Goal: Task Accomplishment & Management: Use online tool/utility

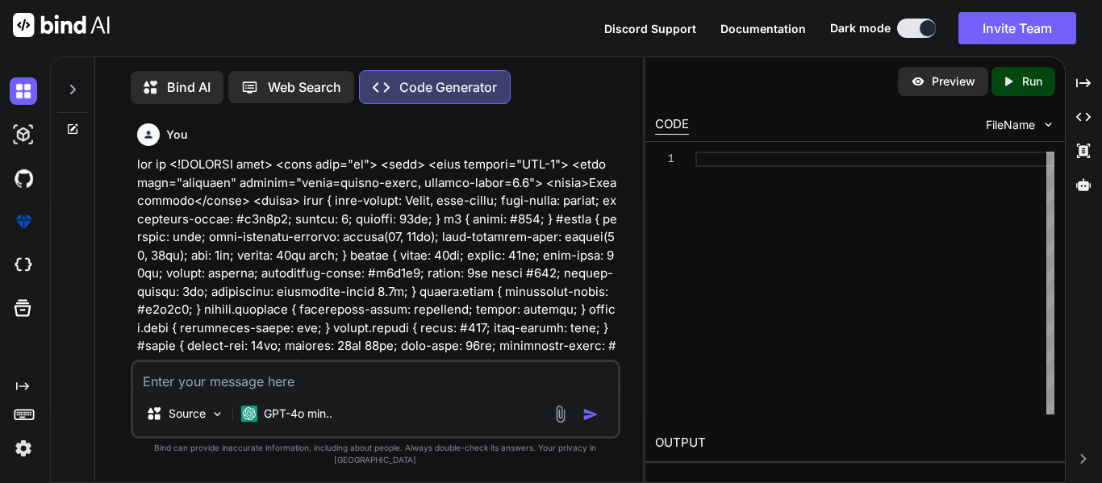
scroll to position [7, 0]
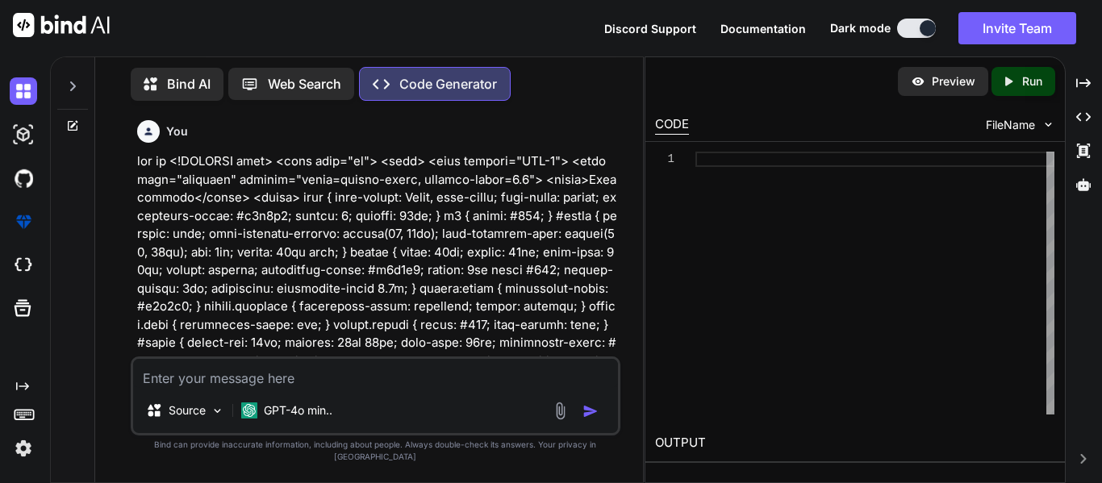
click at [73, 80] on icon at bounding box center [72, 86] width 13 height 13
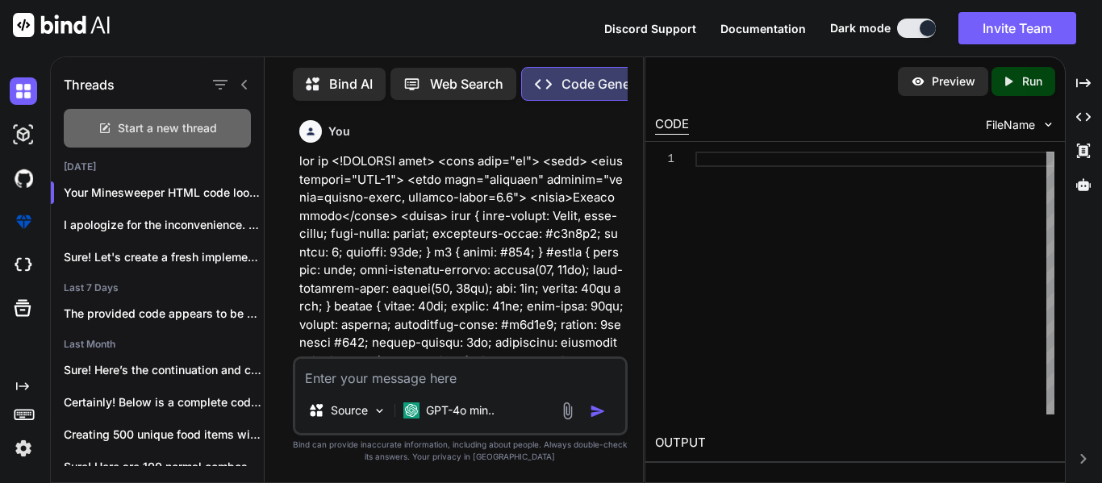
click at [94, 123] on div "Start a new thread" at bounding box center [157, 128] width 187 height 39
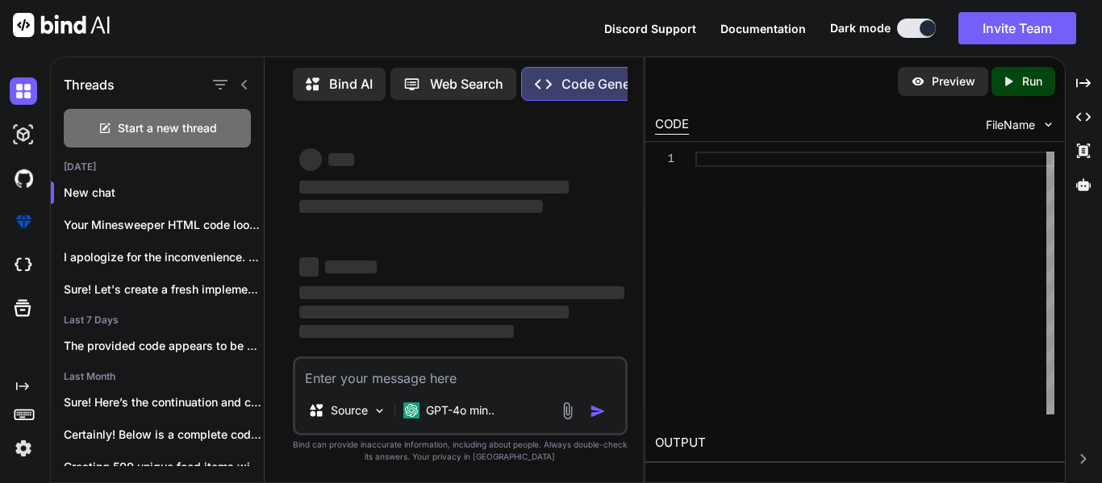
click at [393, 383] on textarea at bounding box center [460, 373] width 330 height 29
paste textarea "<!DOCTYPE html> <html lang="en"> <head> <meta charset="UTF-8"> <meta name="view…"
type textarea "<!DOCTYPE html> <html lang="en"> <head> <meta charset="UTF-8"> <meta name="view…"
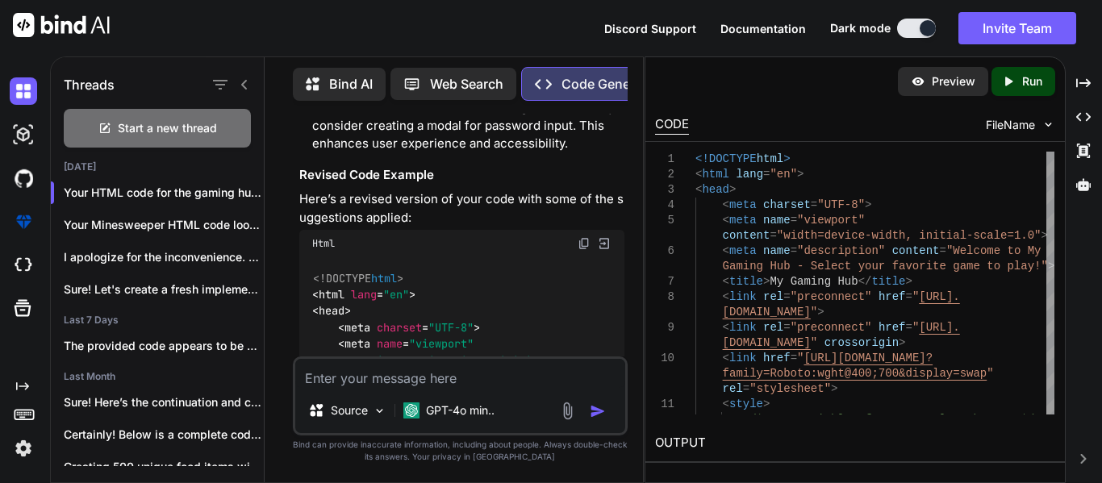
scroll to position [2285, 0]
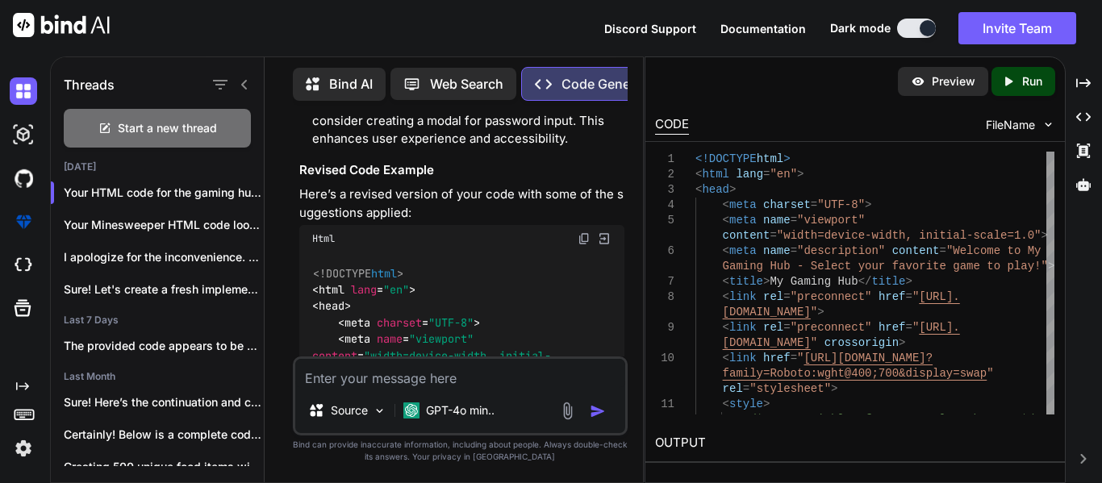
click at [396, 231] on div "Html" at bounding box center [461, 238] width 325 height 27
click at [583, 232] on img at bounding box center [583, 238] width 13 height 13
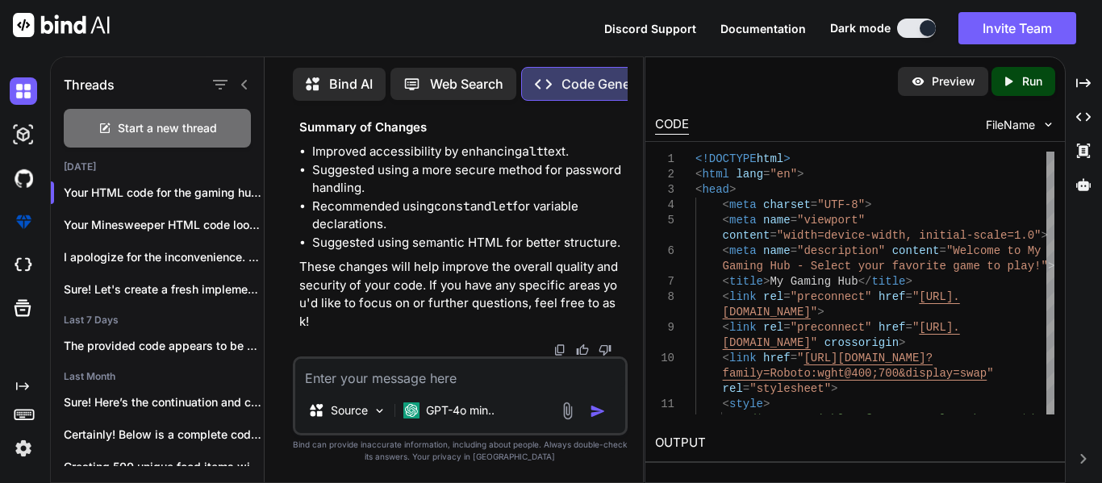
scroll to position [6270, 0]
click at [450, 368] on textarea at bounding box center [460, 373] width 330 height 29
click at [448, 381] on textarea "make it so it opens a set amount tabs named hydra" at bounding box center [460, 373] width 330 height 29
click at [614, 380] on textarea "make it so it opens a set amount tabs named hydra" at bounding box center [460, 373] width 330 height 29
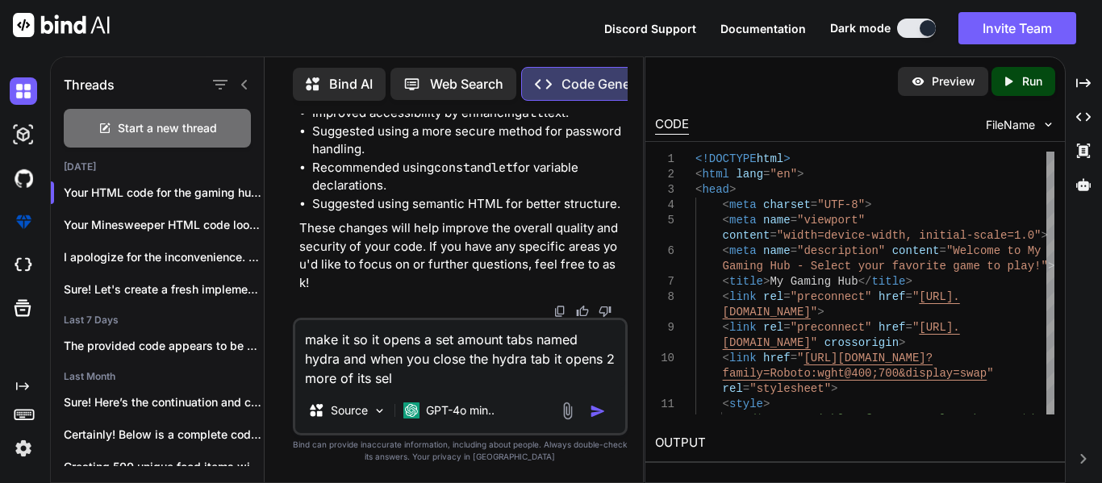
type textarea "make it so it opens a set amount tabs named hydra and when you close the hydra …"
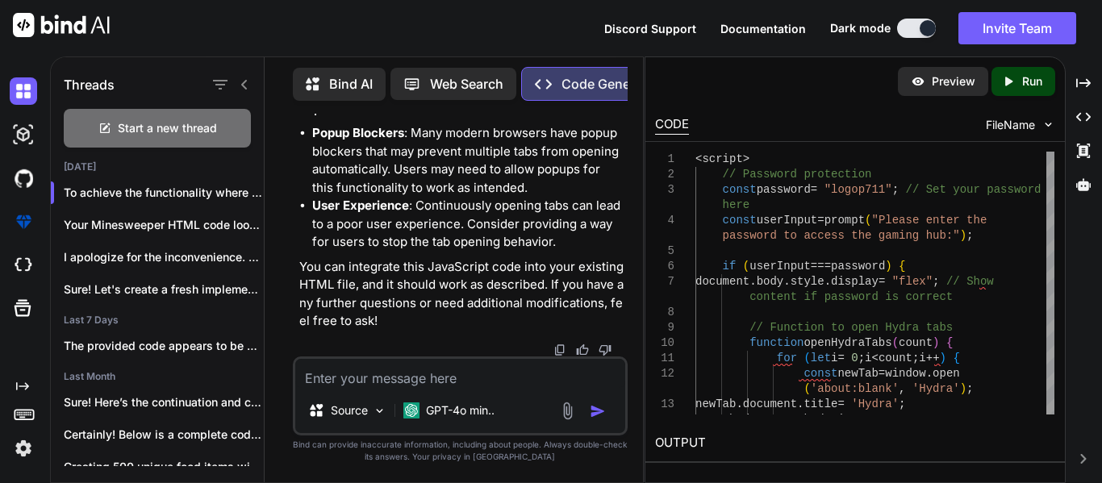
scroll to position [6763, 0]
click at [376, 376] on textarea at bounding box center [460, 373] width 330 height 29
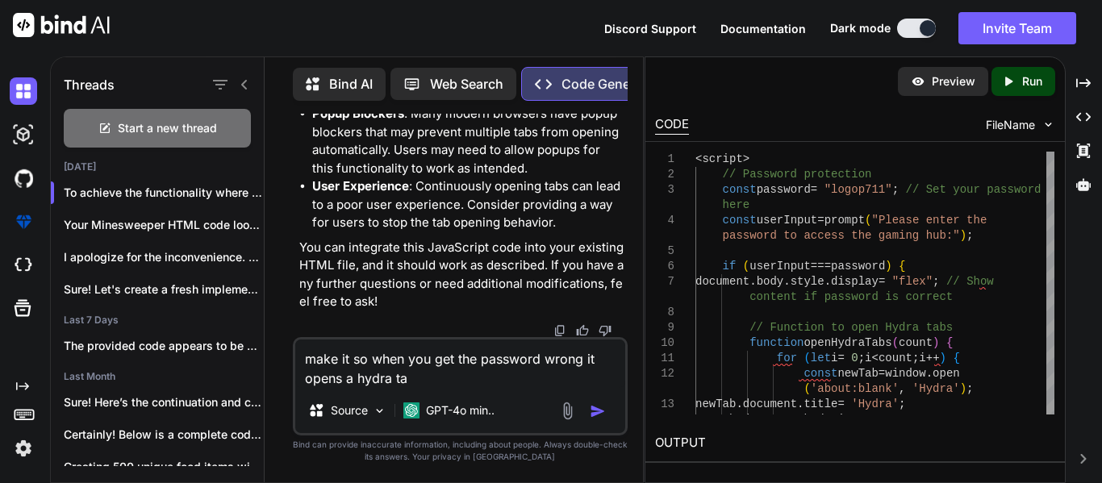
type textarea "make it so when you get the password wrong it opens a hydra tab"
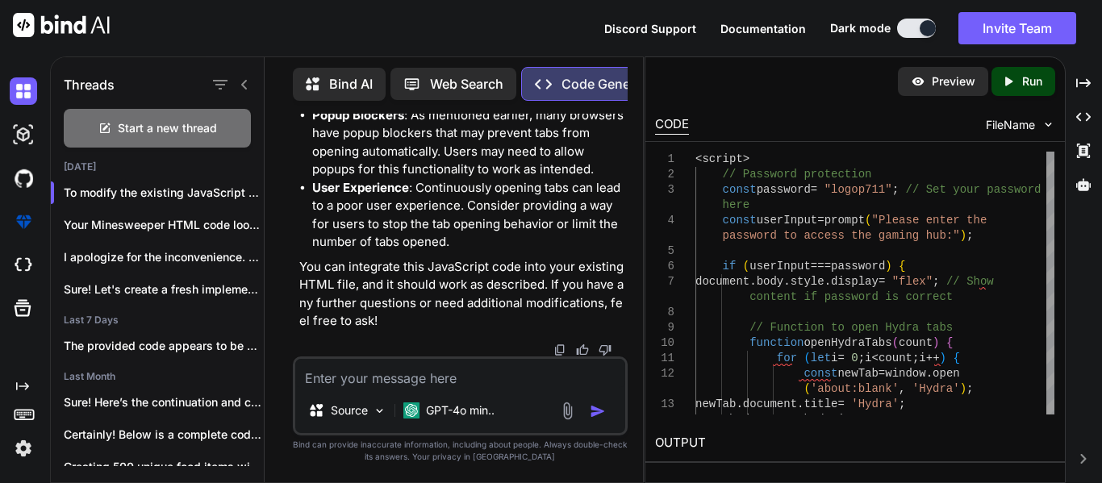
scroll to position [8258, 0]
click at [427, 286] on p "You can integrate this JavaScript code into your existing HTML file, and it sho…" at bounding box center [461, 294] width 325 height 73
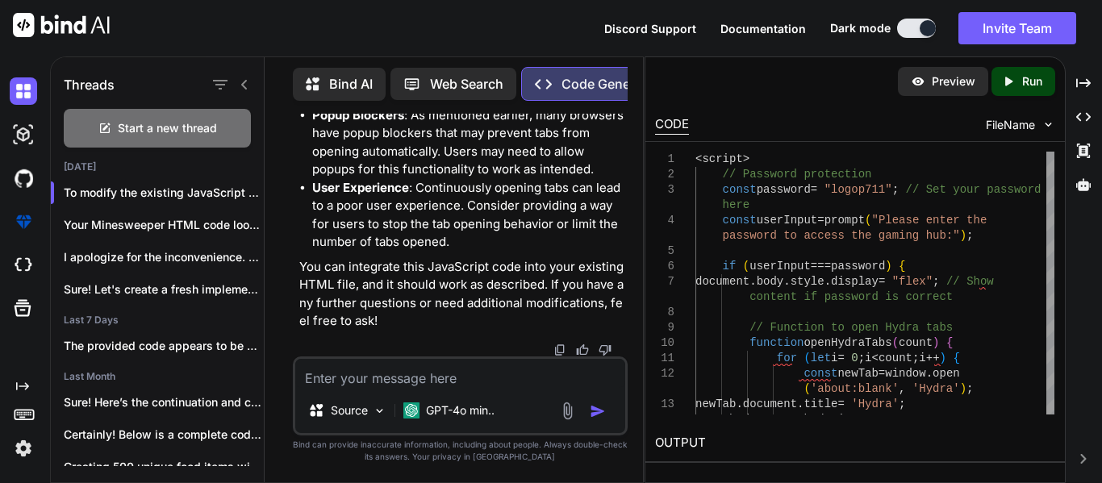
click at [459, 364] on textarea at bounding box center [460, 373] width 330 height 29
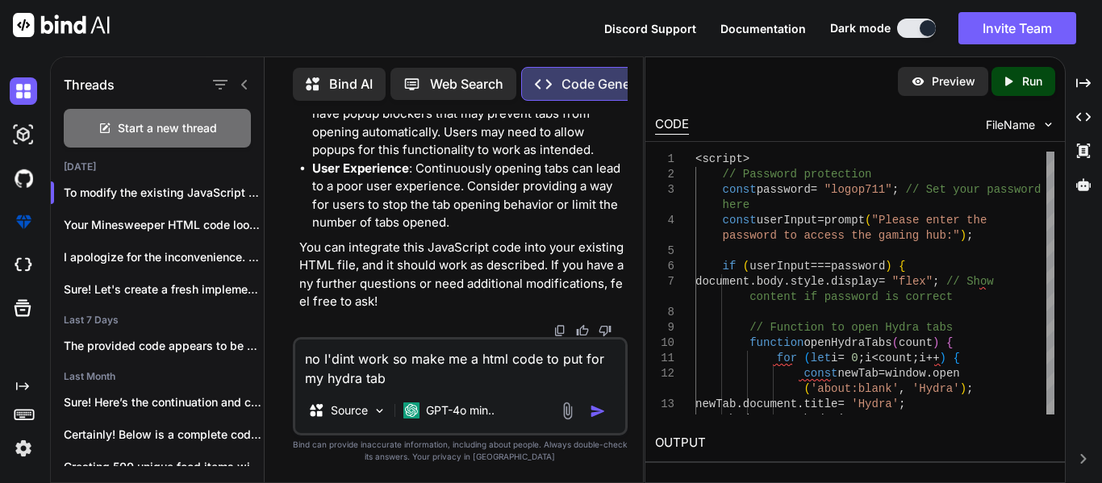
type textarea "no I'dint work so make me a html code to put for my hydra tab"
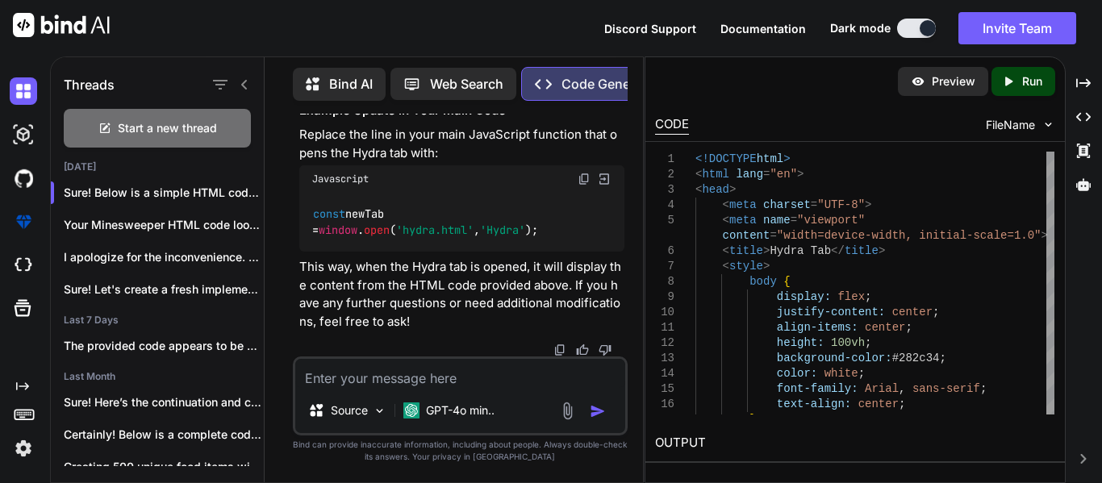
scroll to position [9972, 0]
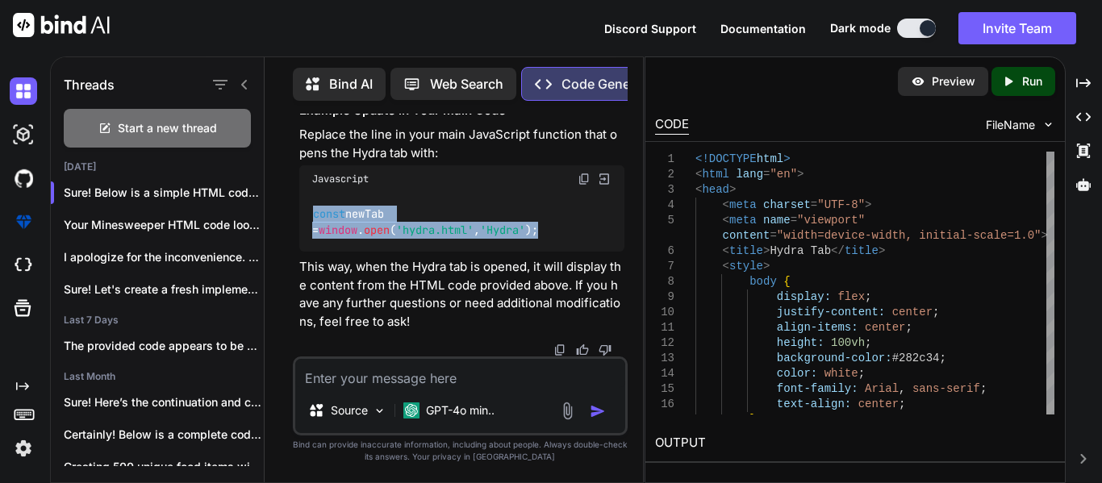
drag, startPoint x: 424, startPoint y: 268, endPoint x: 298, endPoint y: 227, distance: 132.9
click at [298, 227] on div "You Code Generator Your HTML code for the gaming hub looks well-structured and …" at bounding box center [461, 235] width 331 height 243
copy code "const newTab = window . open ( 'hydra.html' , 'Hydra' );"
click at [393, 252] on div "const newTab = window . open ( 'hydra.html' , 'Hydra' );" at bounding box center [461, 222] width 325 height 59
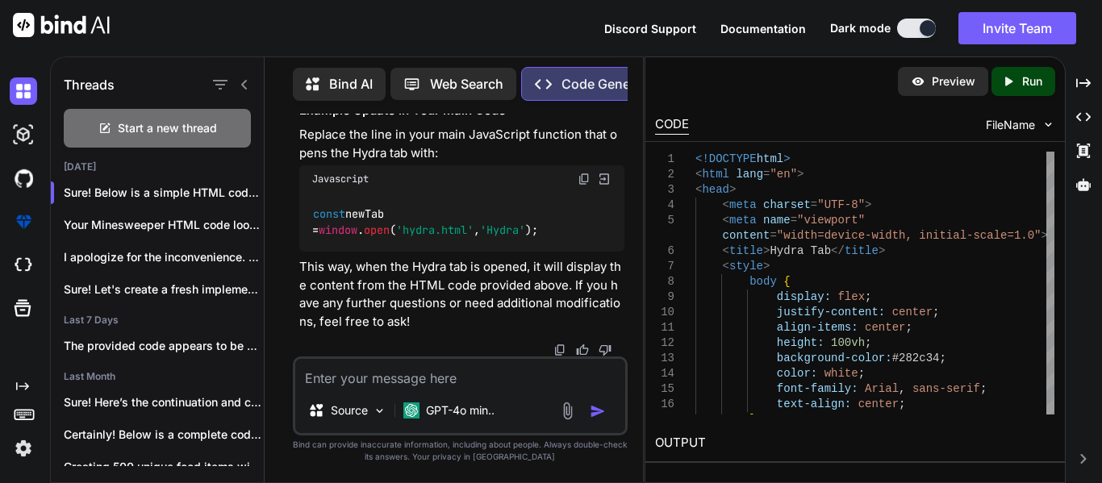
scroll to position [10242, 0]
click at [436, 385] on textarea at bounding box center [460, 373] width 330 height 29
type textarea "it doesn't work"
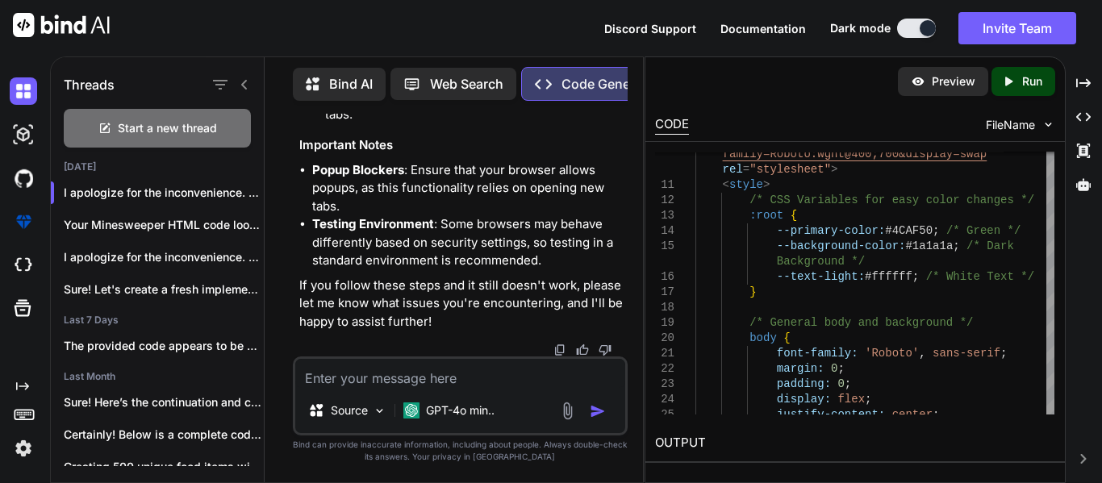
scroll to position [13694, 0]
drag, startPoint x: 460, startPoint y: 298, endPoint x: 411, endPoint y: 266, distance: 58.8
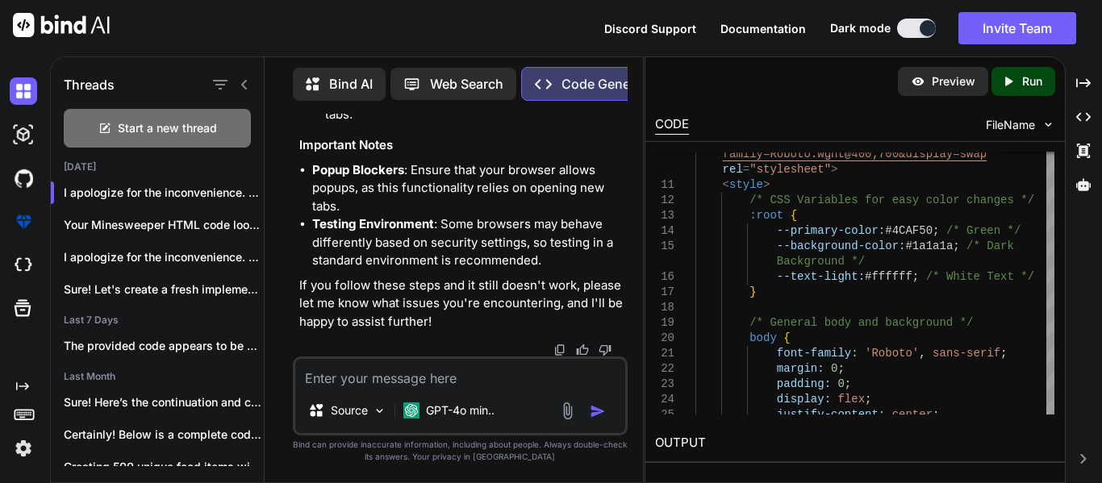
drag, startPoint x: 339, startPoint y: 281, endPoint x: 419, endPoint y: 275, distance: 80.0
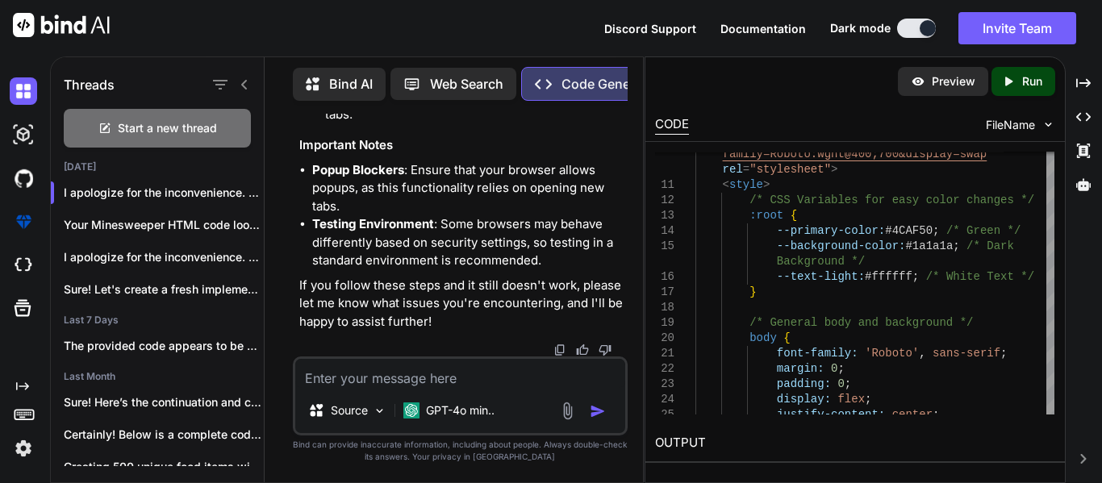
copy code "< script > // Password protection const password = "logop711" ; // Set your pas…"
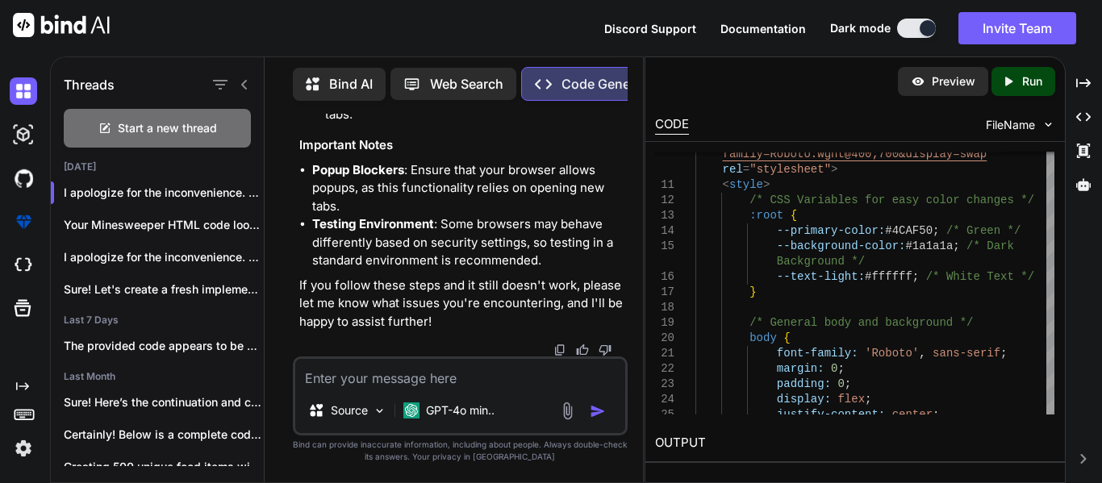
drag, startPoint x: 394, startPoint y: 243, endPoint x: 366, endPoint y: 333, distance: 94.4
copy span "// Password protection const password = "logop711" ; // Set your password here …"
click at [354, 373] on textarea at bounding box center [460, 373] width 330 height 29
paste textarea "<!DOCTYPE html> <html lang="en"> <head> <meta charset="UTF-8"> <meta name="view…"
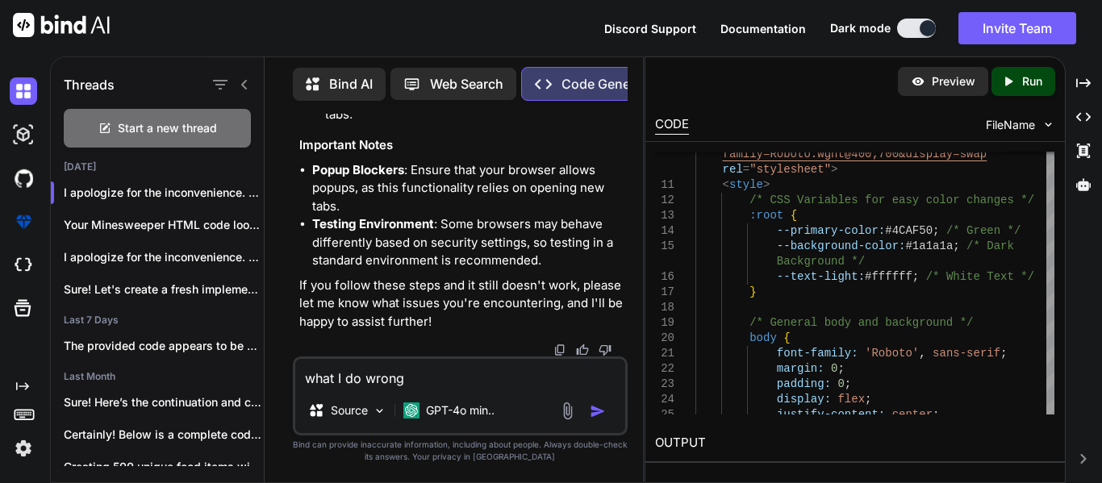
type textarea "what I do wrong <!DOCTYPE html> <html lang="en"> <head> <meta charset="UTF-8"> …"
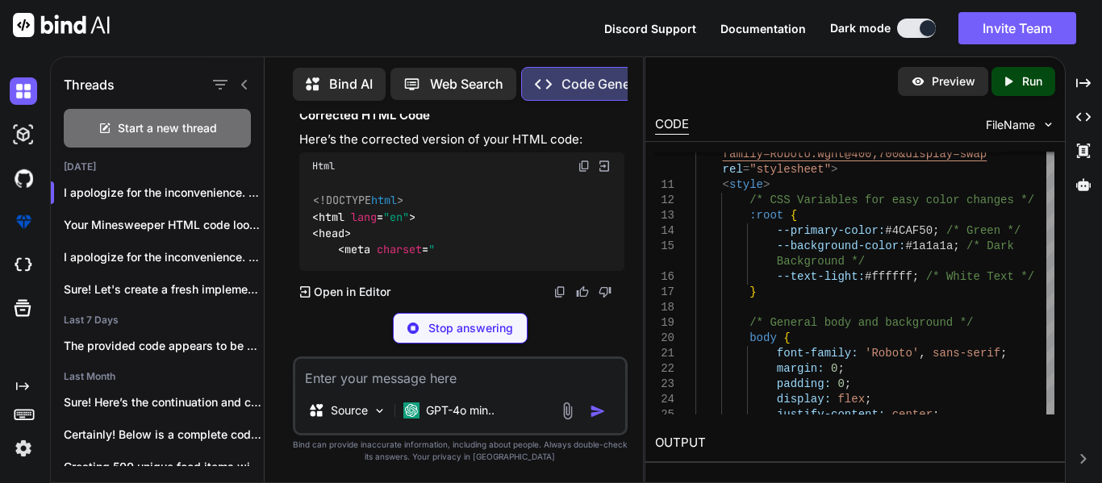
scroll to position [17047, 0]
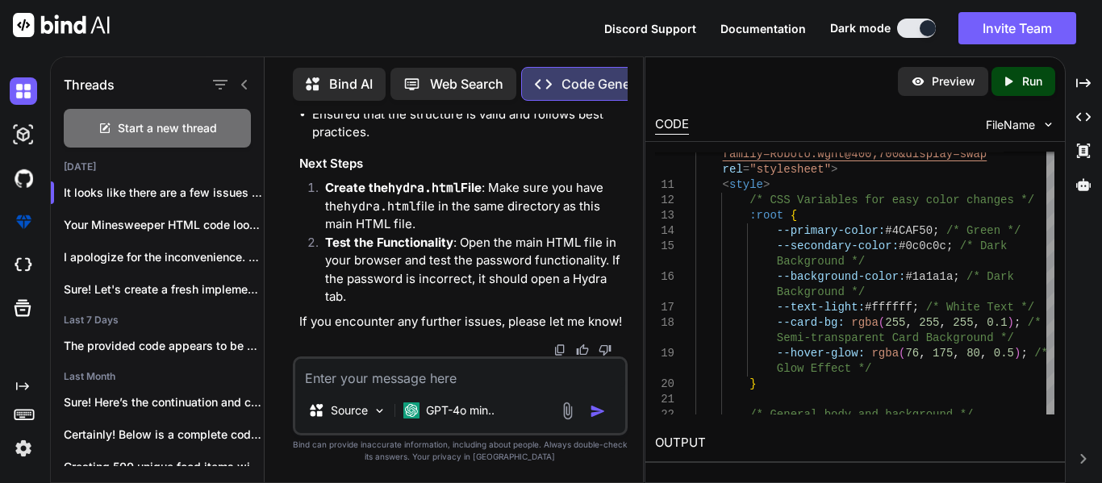
scroll to position [16881, 0]
click at [375, 377] on textarea at bounding box center [460, 373] width 330 height 29
paste textarea "<!DOCTYPE html> <html lang="en"> <head> <meta charset="UTF-8"> <meta name="view…"
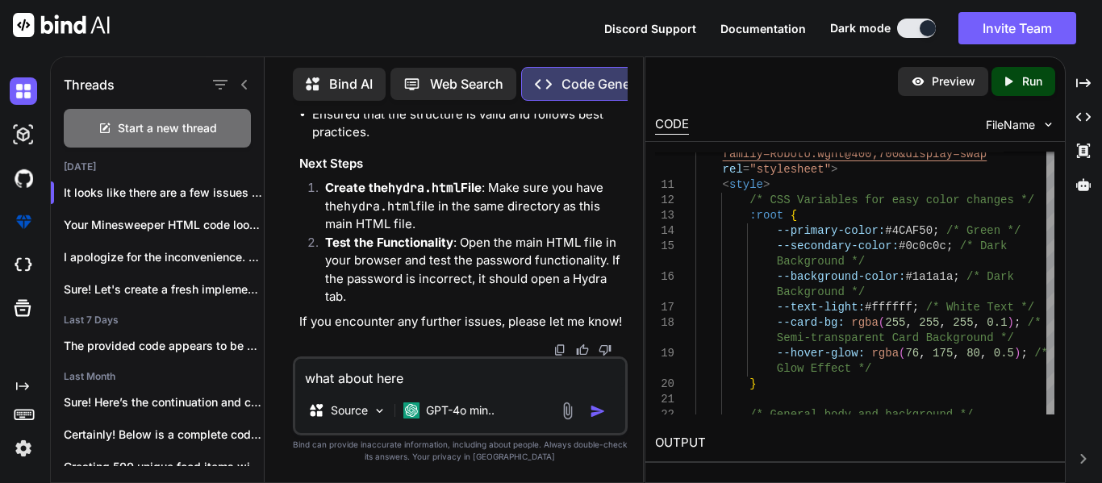
type textarea "what about here <!DOCTYPE html> <html lang="en"> <head> <meta charset="UTF-8"> …"
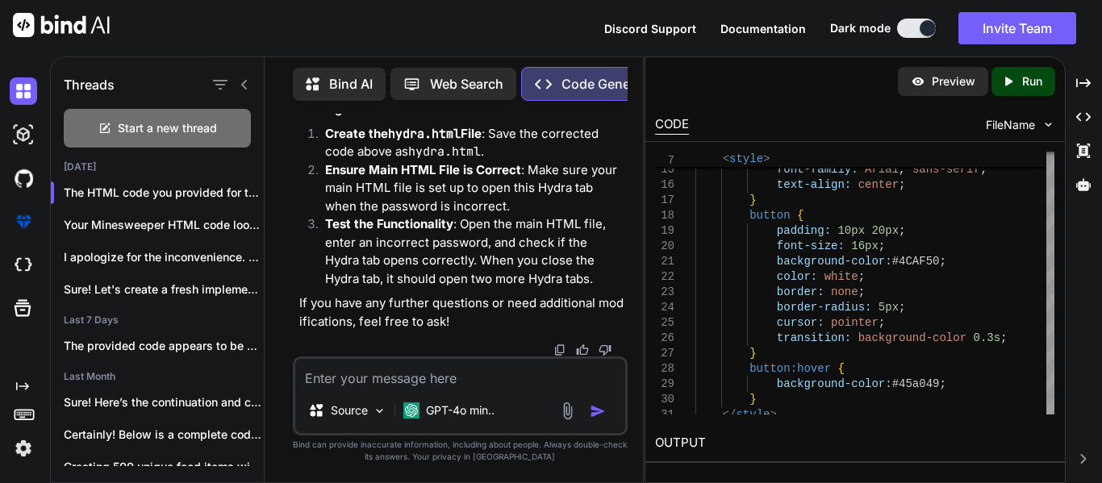
scroll to position [22343, 0]
click at [445, 381] on textarea at bounding box center [460, 373] width 330 height 29
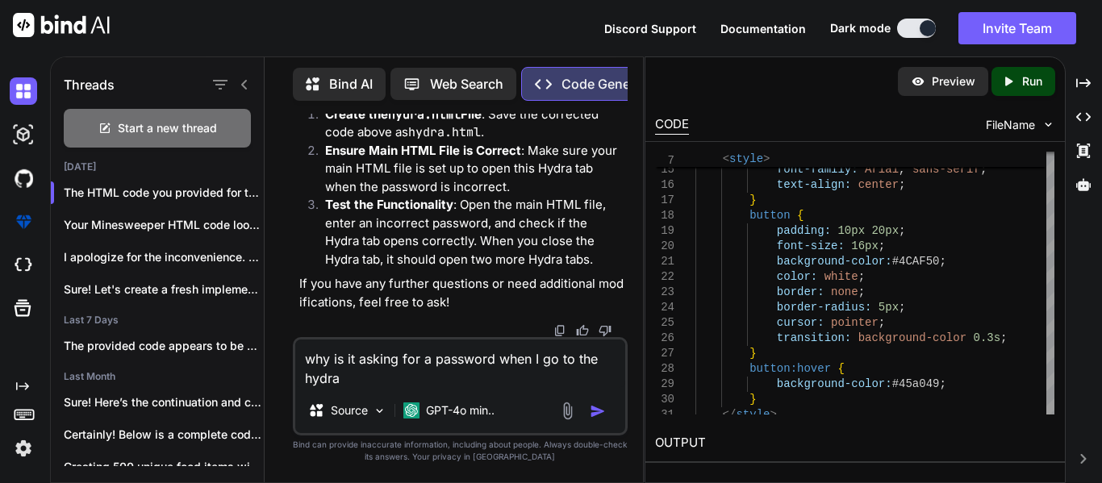
scroll to position [0, 0]
type textarea "why is it asking for a password when I go to the hydra tab"
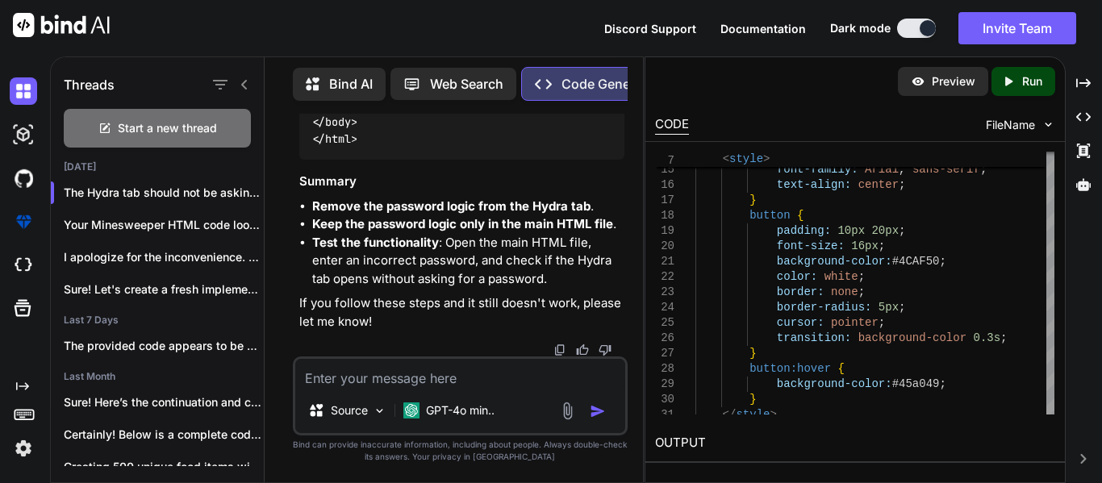
scroll to position [26043, 0]
drag, startPoint x: 366, startPoint y: 192, endPoint x: 494, endPoint y: 323, distance: 183.1
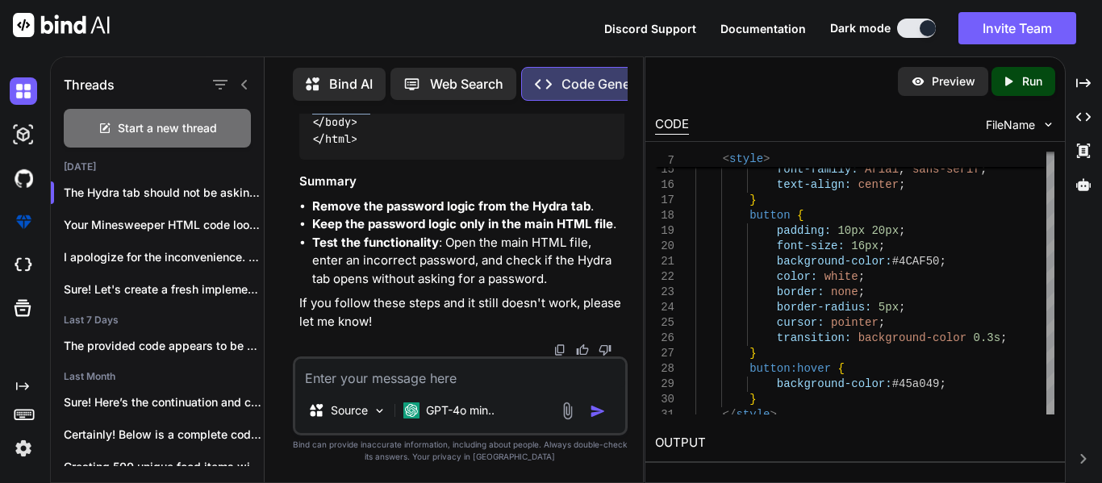
copy span "// Password protection const password = "logop711" ; // Set your password here …"
click at [491, 377] on textarea at bounding box center [460, 373] width 330 height 29
type textarea "it is not opening more"
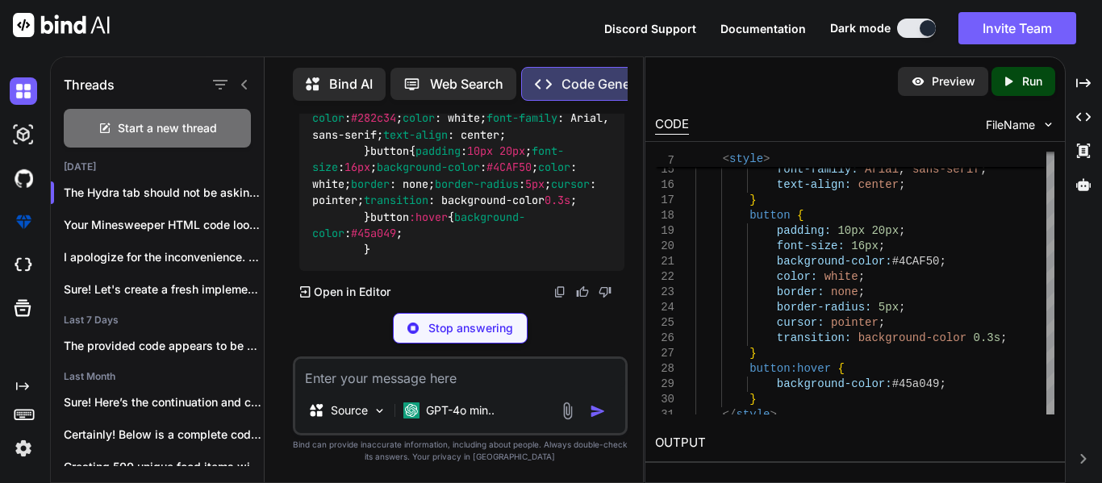
scroll to position [27023, 0]
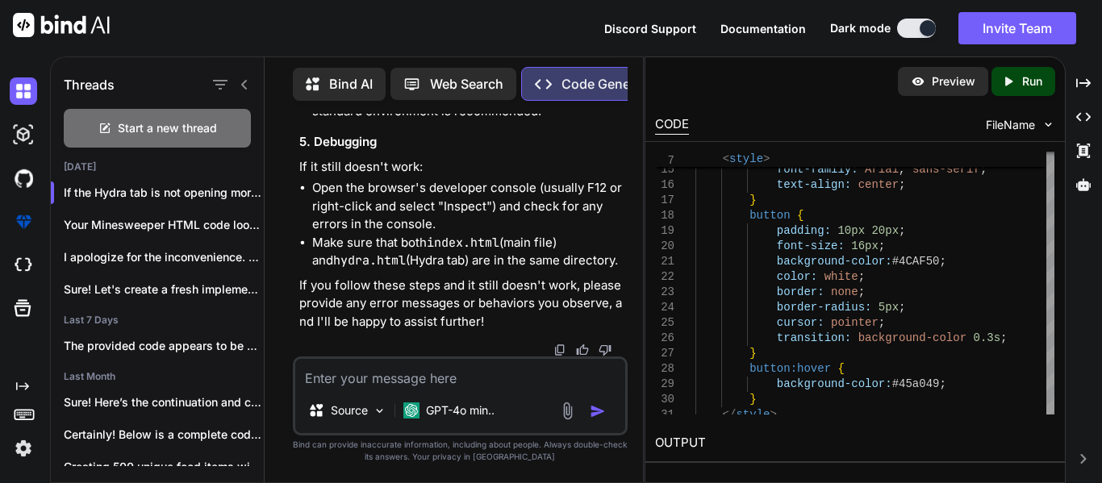
drag, startPoint x: 594, startPoint y: 194, endPoint x: 580, endPoint y: 196, distance: 13.8
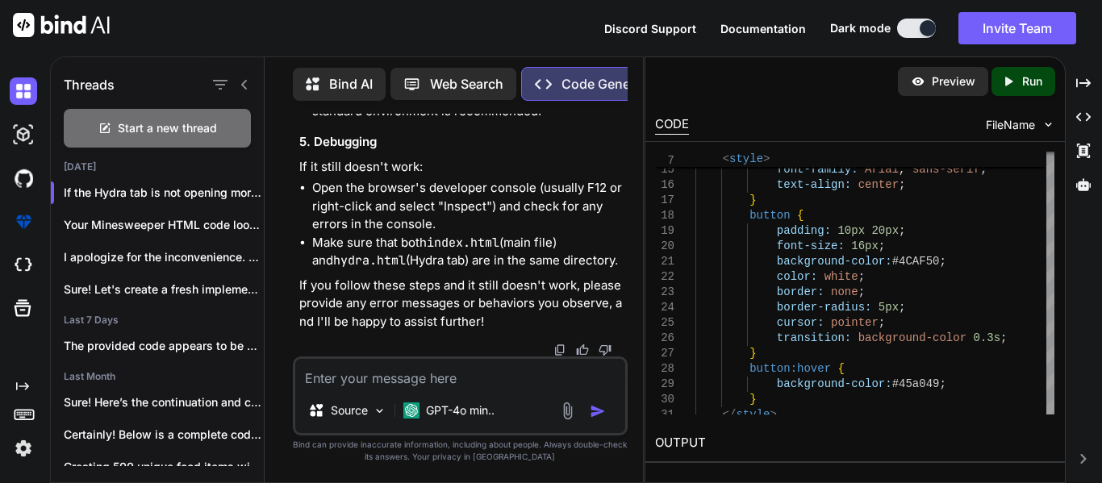
drag, startPoint x: 366, startPoint y: 227, endPoint x: 430, endPoint y: 194, distance: 71.8
copy span "// Password protection const password = "logop711" ; // Set your password here …"
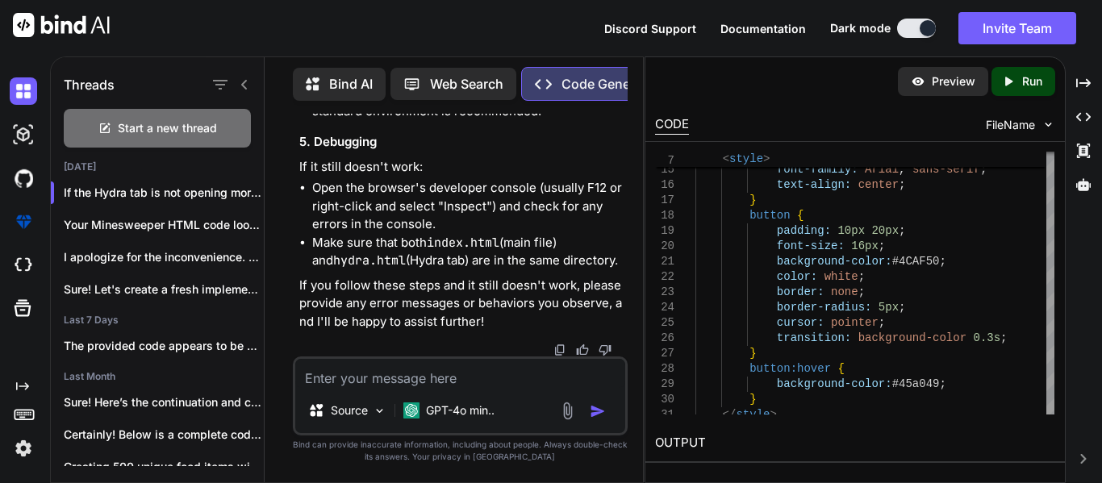
click at [401, 11] on div "Discord Support Documentation Dark mode Invite Team Created with Pixso." at bounding box center [551, 28] width 1102 height 56
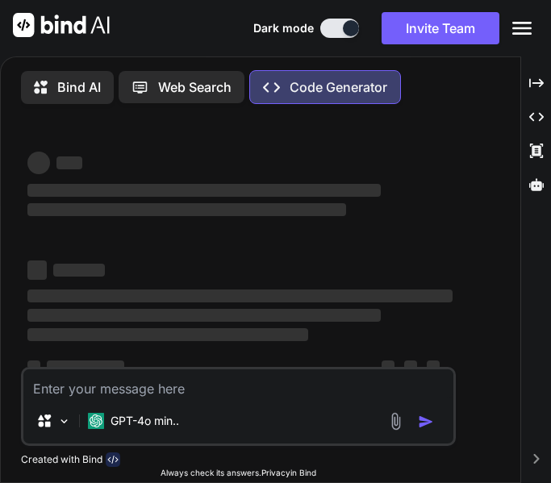
type textarea "x"
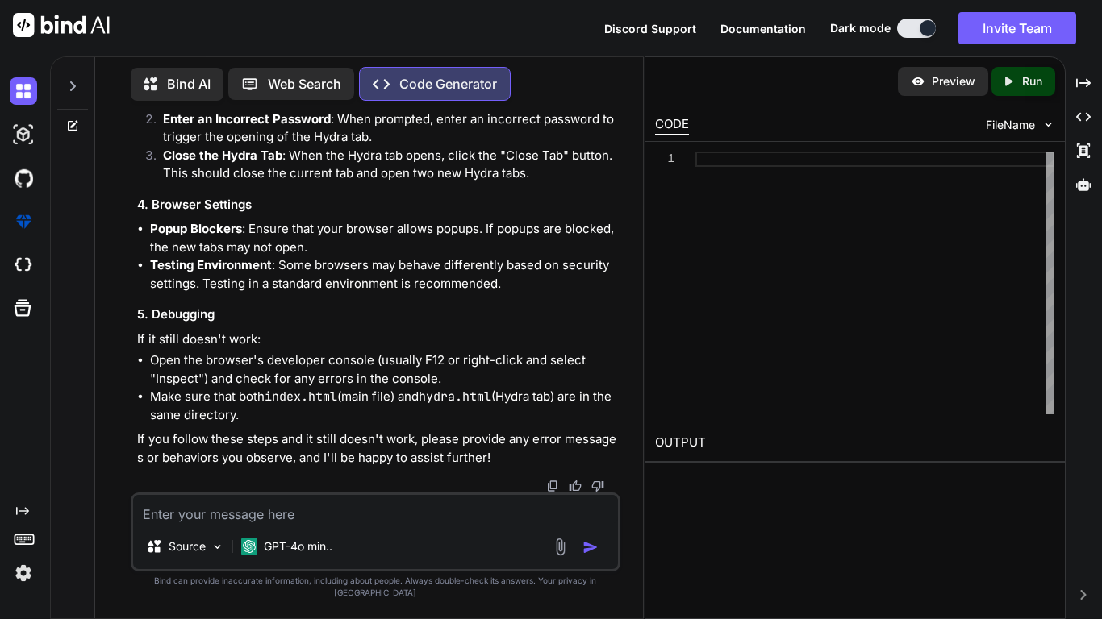
scroll to position [14497, 0]
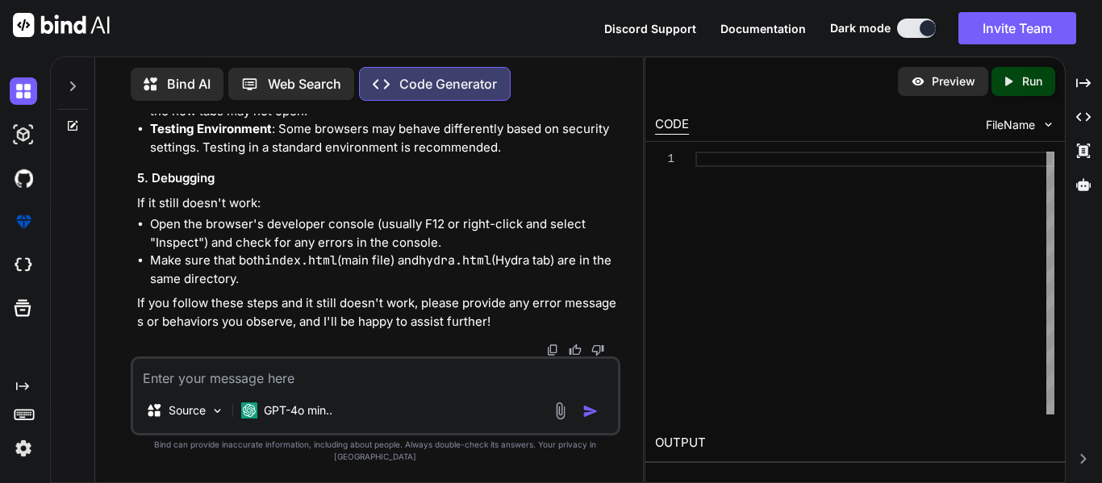
click at [60, 74] on div at bounding box center [72, 82] width 31 height 56
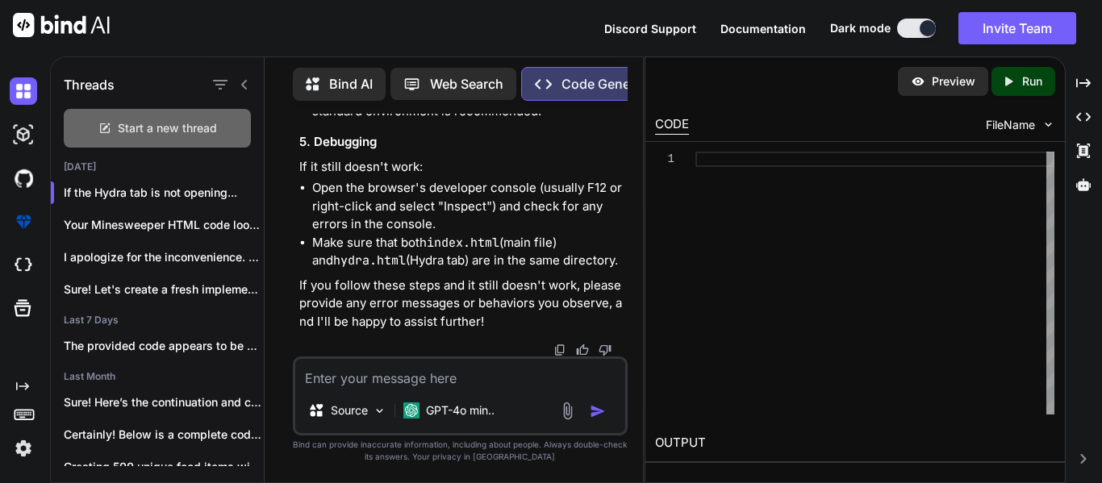
click at [171, 127] on span "Start a new thread" at bounding box center [167, 128] width 99 height 16
type textarea "x"
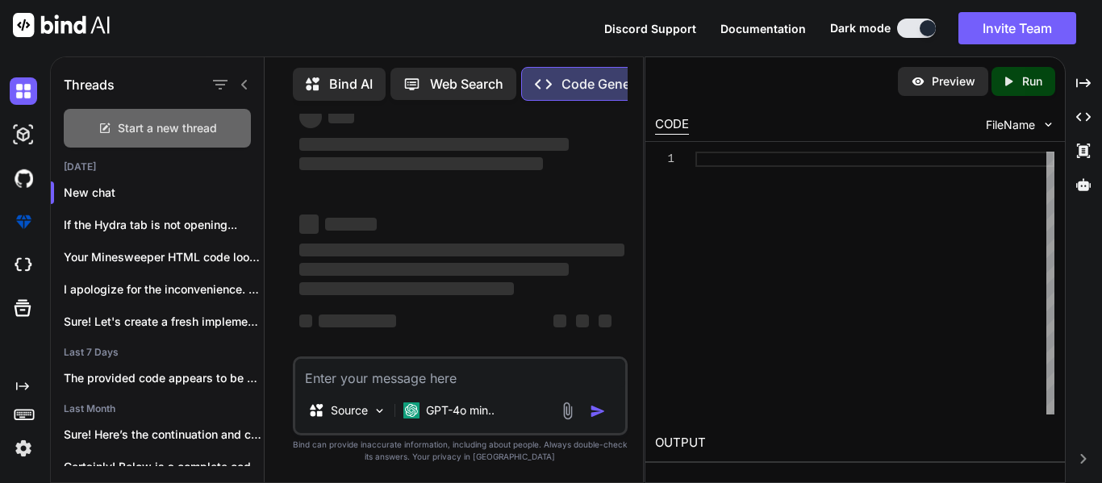
scroll to position [43, 0]
click at [363, 372] on textarea at bounding box center [460, 373] width 330 height 29
type textarea "m"
type textarea "x"
type textarea "ma"
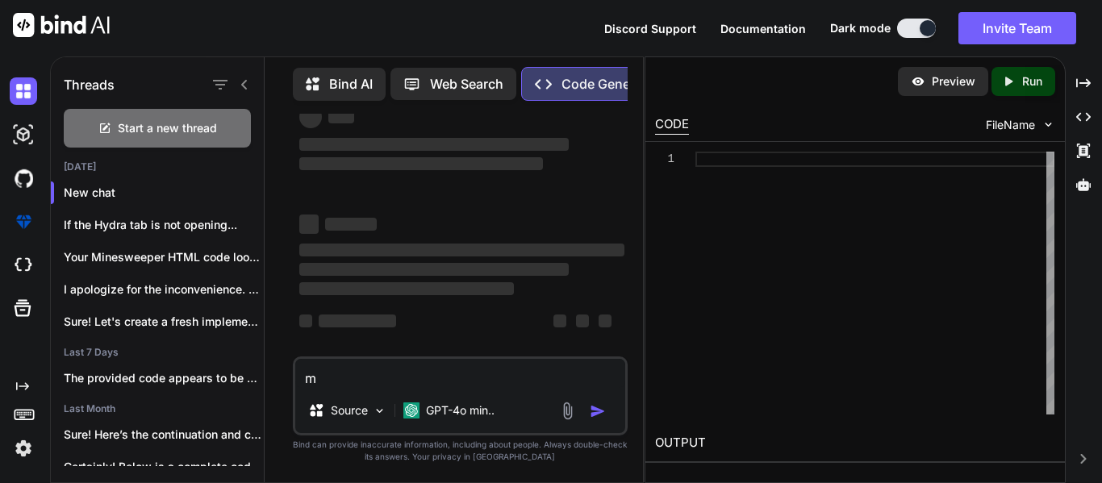
type textarea "x"
type textarea "mak"
type textarea "x"
type textarea "make"
type textarea "x"
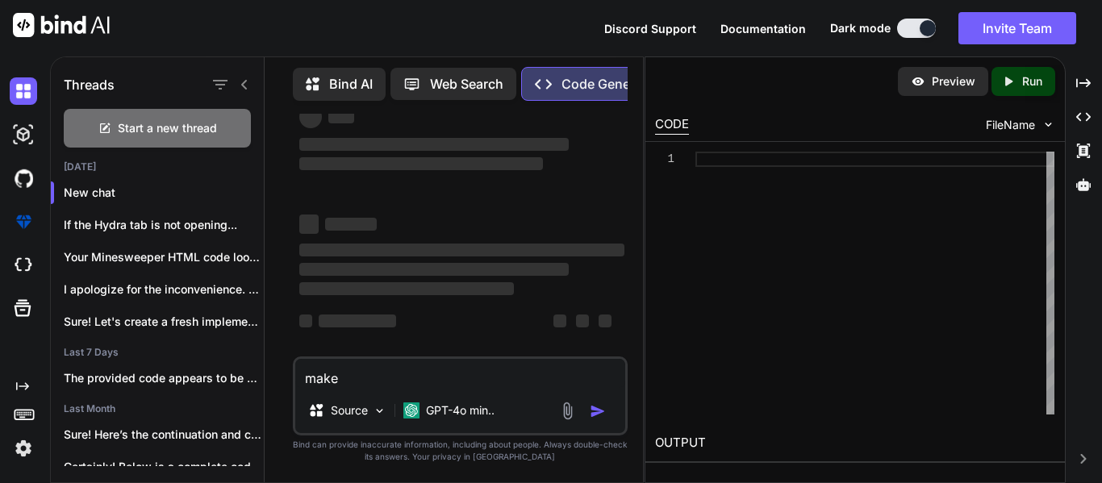
type textarea "make"
type textarea "x"
type textarea "make t"
type textarea "x"
type textarea "make th"
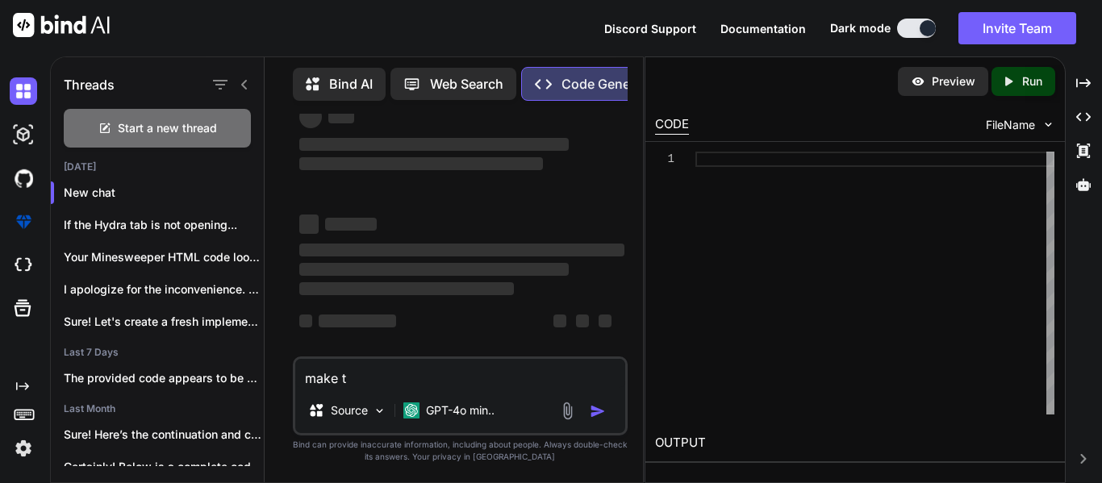
type textarea "x"
type textarea "make the"
type textarea "x"
type textarea "make the"
type textarea "x"
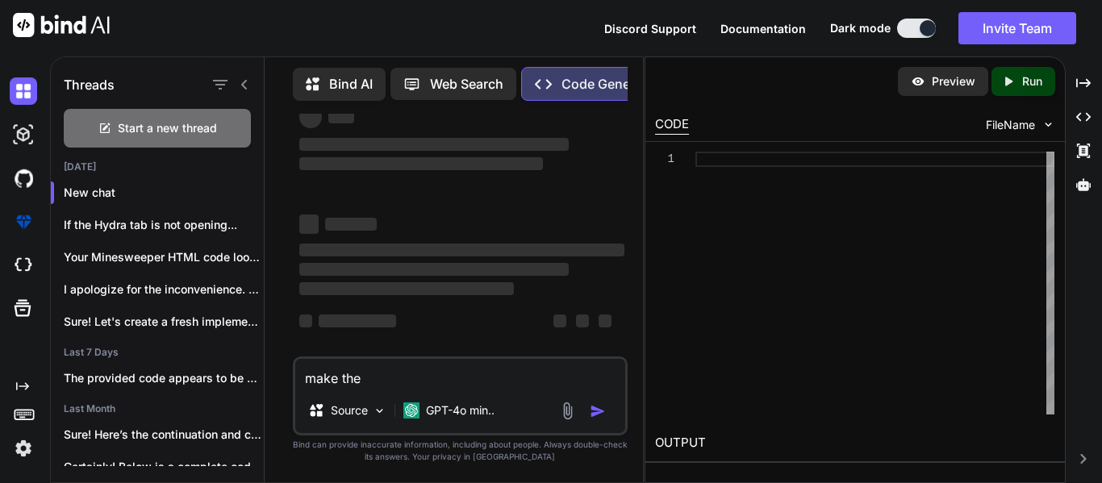
type textarea "make the l"
type textarea "x"
type textarea "make the lo"
type textarea "x"
type textarea "make the loc"
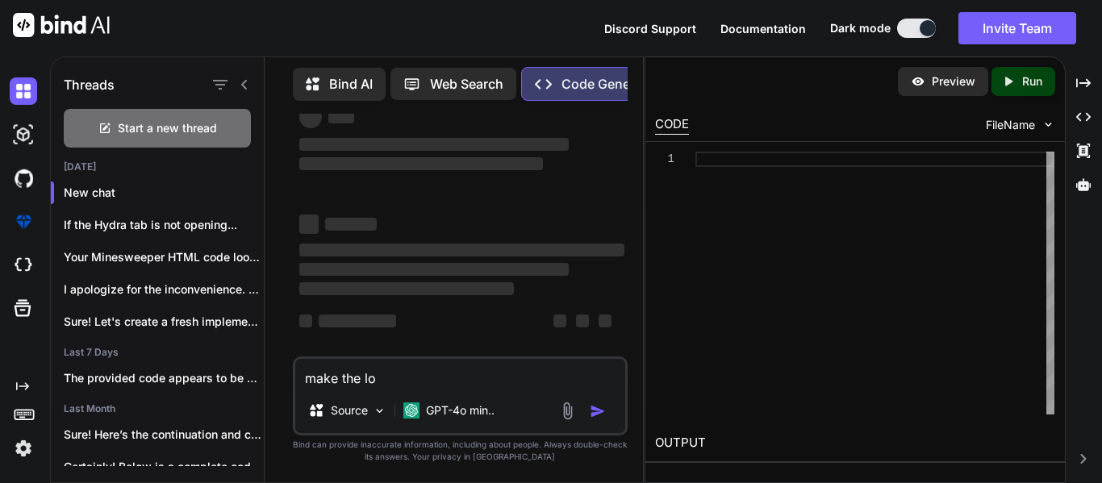
type textarea "x"
type textarea "make the lock"
type textarea "x"
type textarea "make the lock"
type textarea "x"
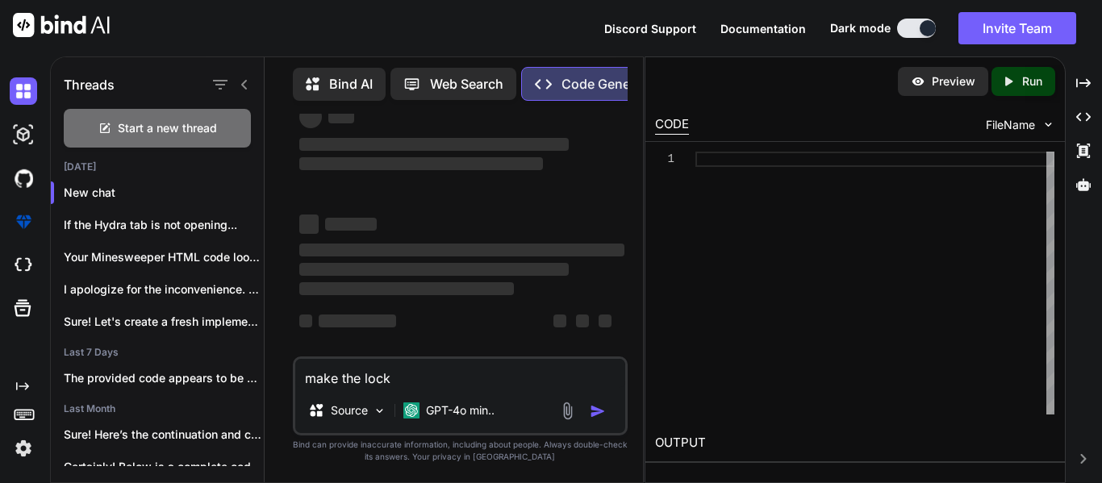
type textarea "make the lock s"
type textarea "x"
type textarea "make the lock sc"
type textarea "x"
type textarea "make the lock sce"
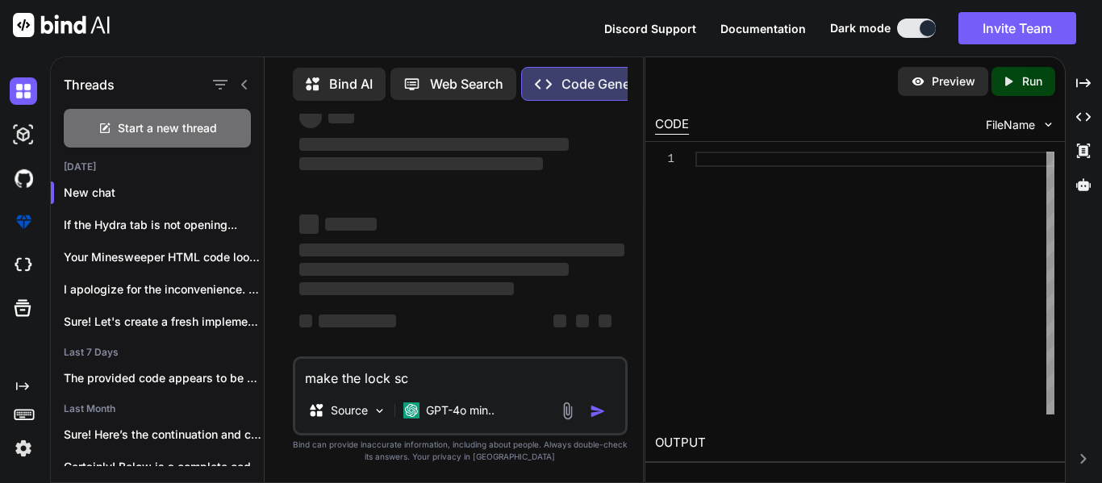
type textarea "x"
type textarea "make the lock sc"
type textarea "x"
type textarea "make the lock scr"
type textarea "x"
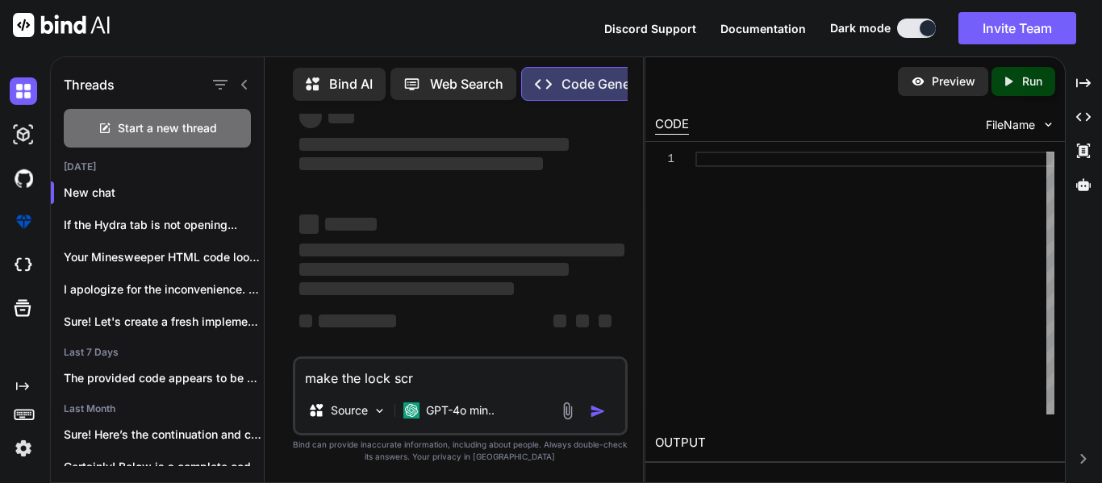
type textarea "make the lock scre"
type textarea "x"
type textarea "make the lock scree"
type textarea "x"
type textarea "make the lock screen"
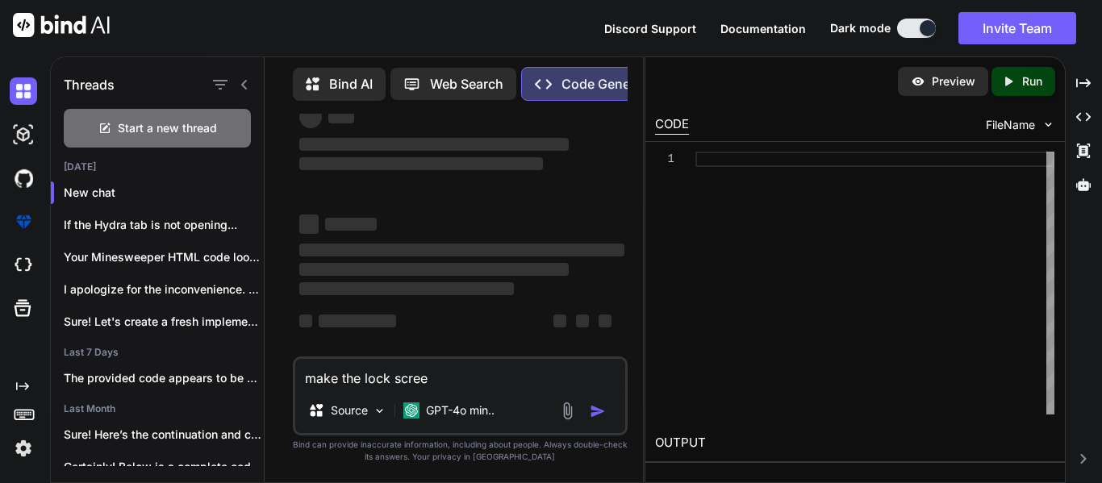
type textarea "x"
type textarea "make the lock screen"
type textarea "x"
type textarea "make the lock screen b"
type textarea "x"
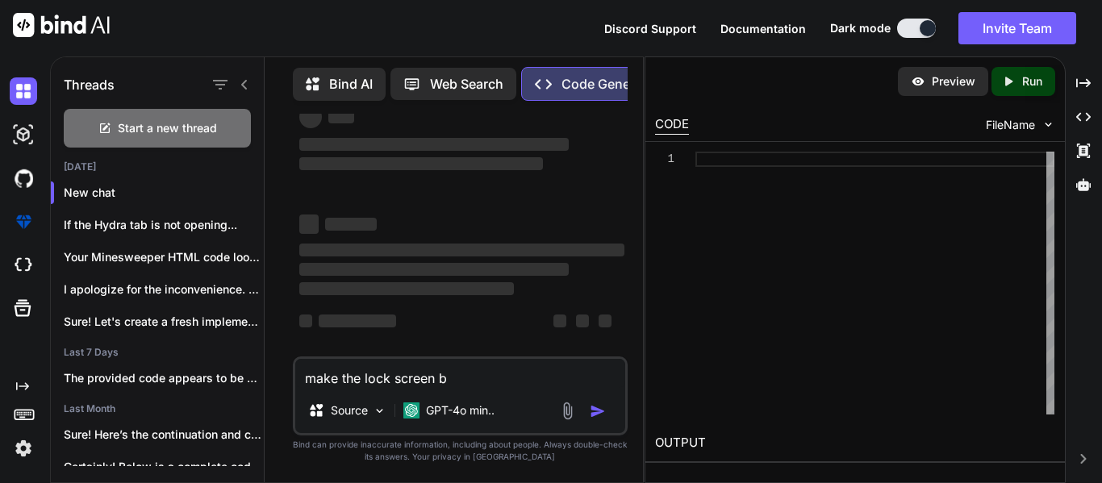
type textarea "make the lock screen be"
type textarea "x"
type textarea "make the lock screen bet"
type textarea "x"
type textarea "make the lock screen bett"
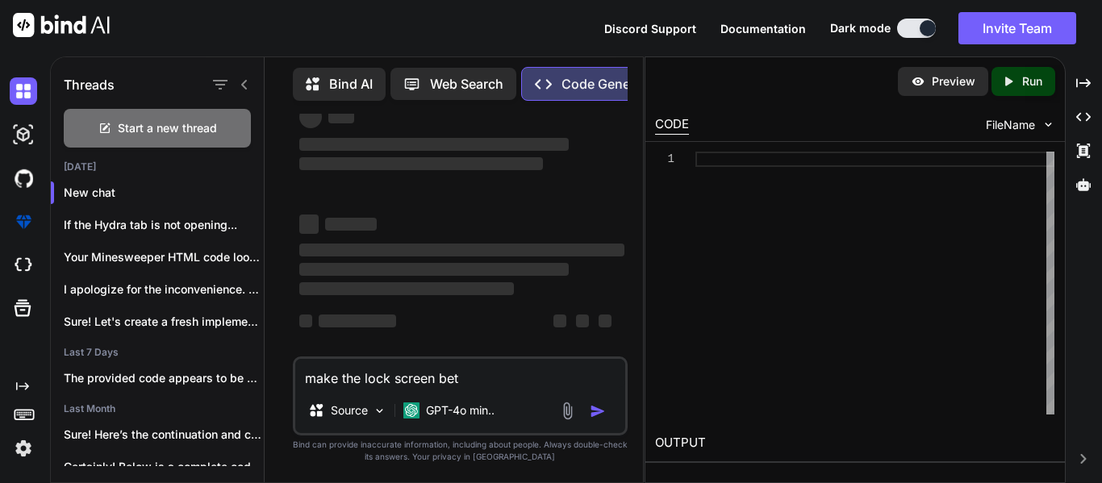
type textarea "x"
type textarea "make the lock screen bette"
type textarea "x"
type textarea "make the lock screen better"
type textarea "x"
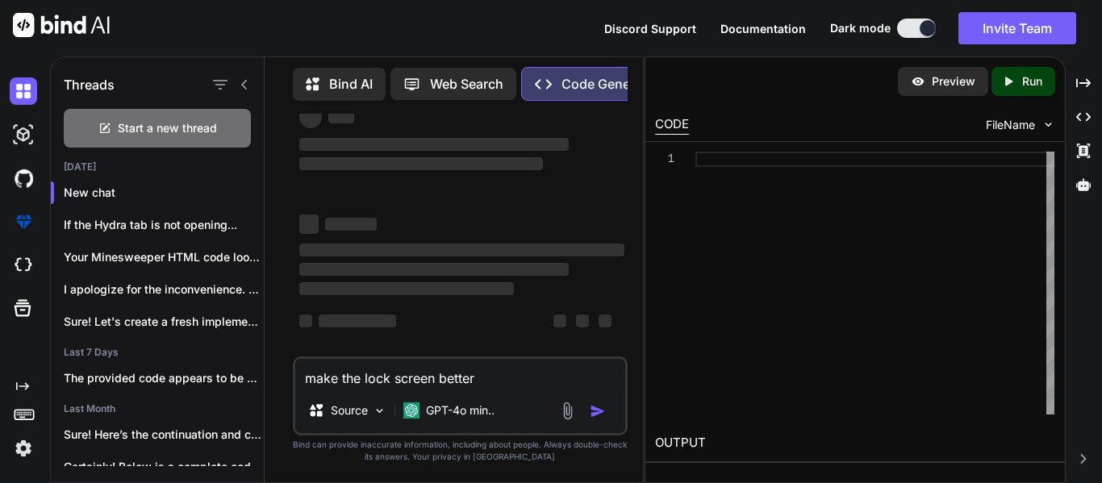
type textarea "make the lock screen better"
type textarea "x"
paste textarea "<!DOCTYPE html> <html lang="en"> <head> <meta charset="UTF-8"> <meta name="view…"
type textarea "make the lock screen better <!DOCTYPE html> <html lang="en"> <head> <meta chars…"
type textarea "x"
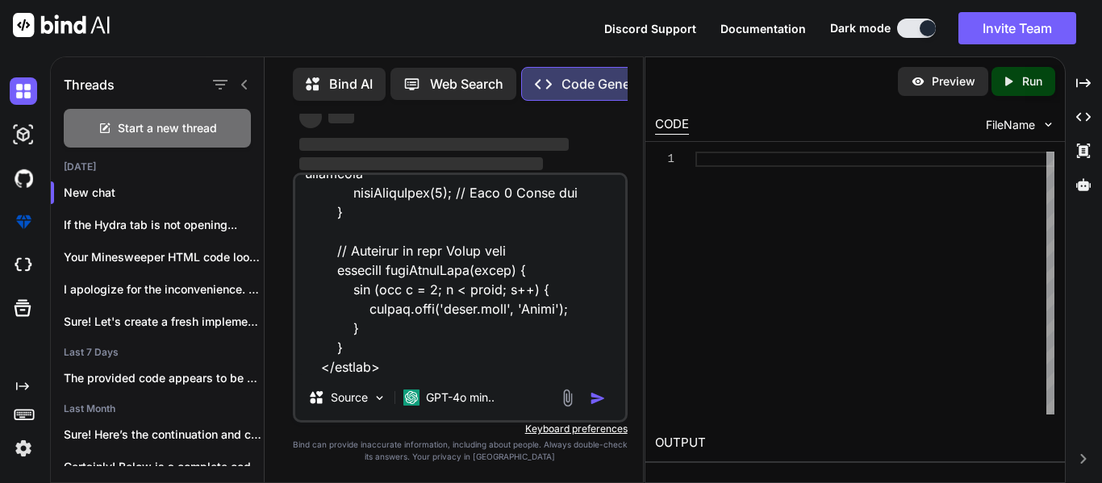
type textarea "make the lock screen better <!DOCTYPE html> <html lang="en"> <head> <meta chars…"
type textarea "x"
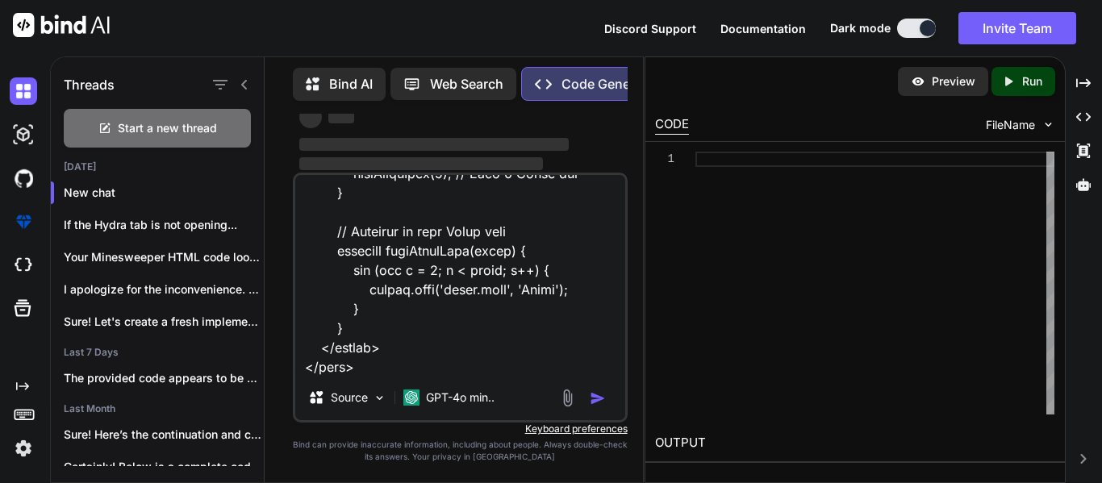
type textarea "make the lock screen better <!DOCTYPE html> <html lang="en"> <head> <meta chars…"
type textarea "x"
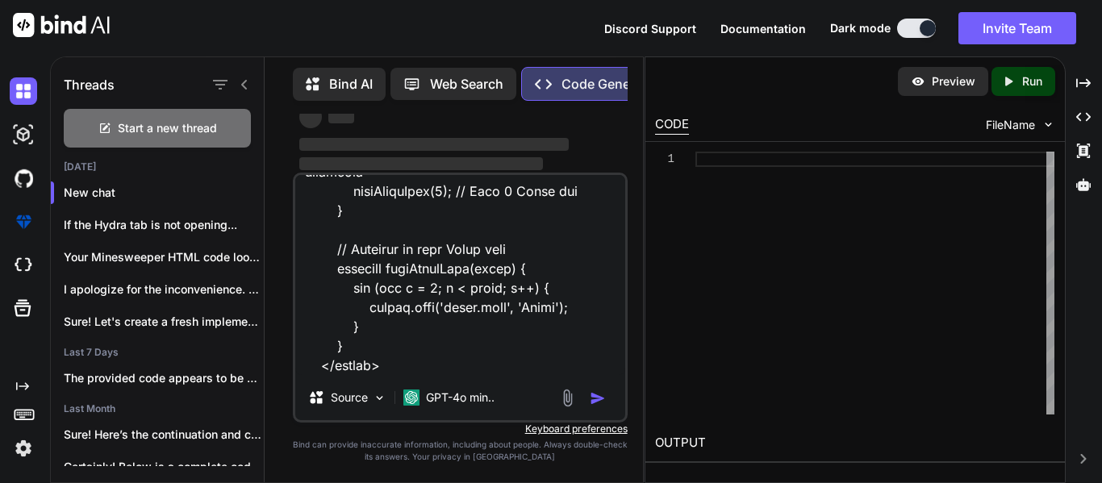
type textarea "make the lock screen better <!DOCTYPE html> <html lang="en"> <head> <meta chars…"
type textarea "x"
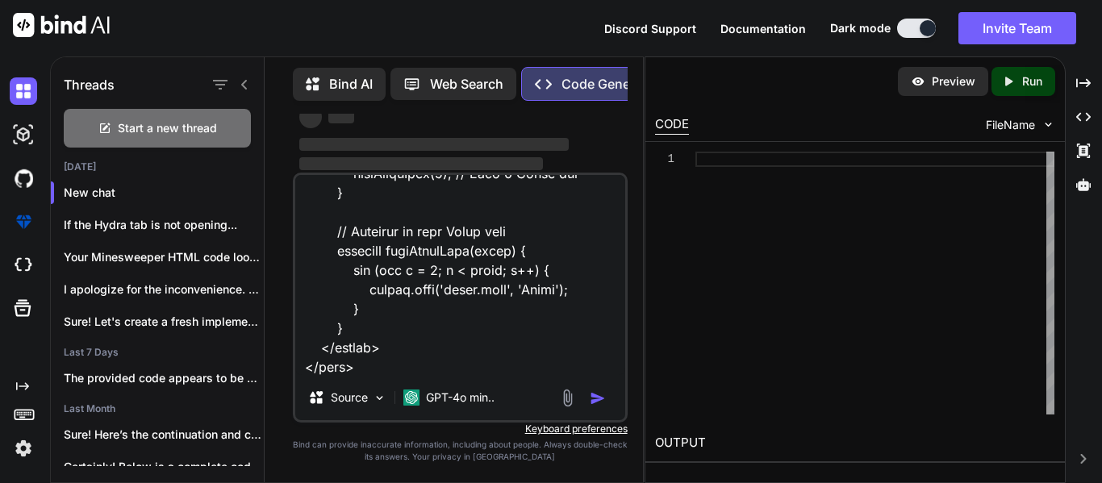
type textarea "make the lock screen better <!DOCTYPE html> <html lang="en"> <head> <meta chars…"
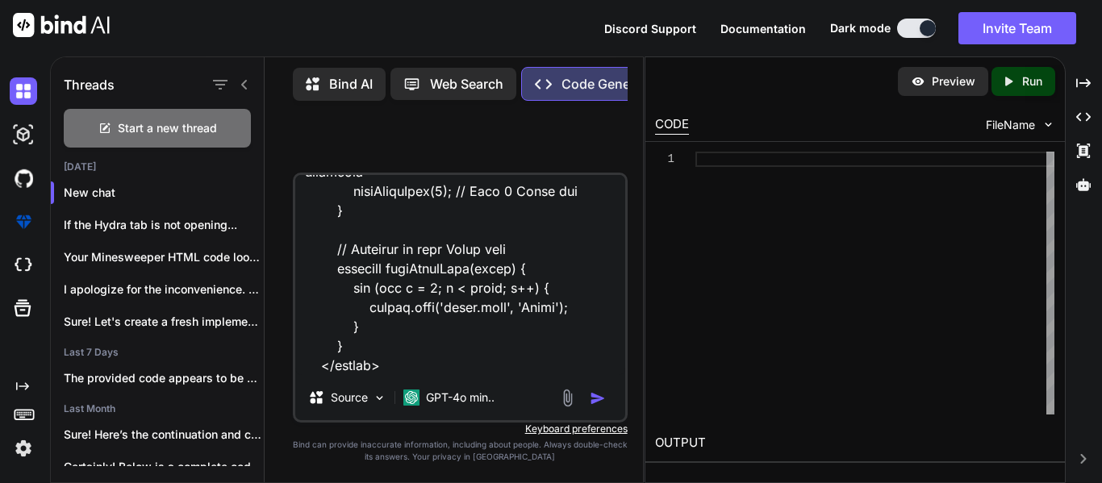
scroll to position [0, 0]
type textarea "x"
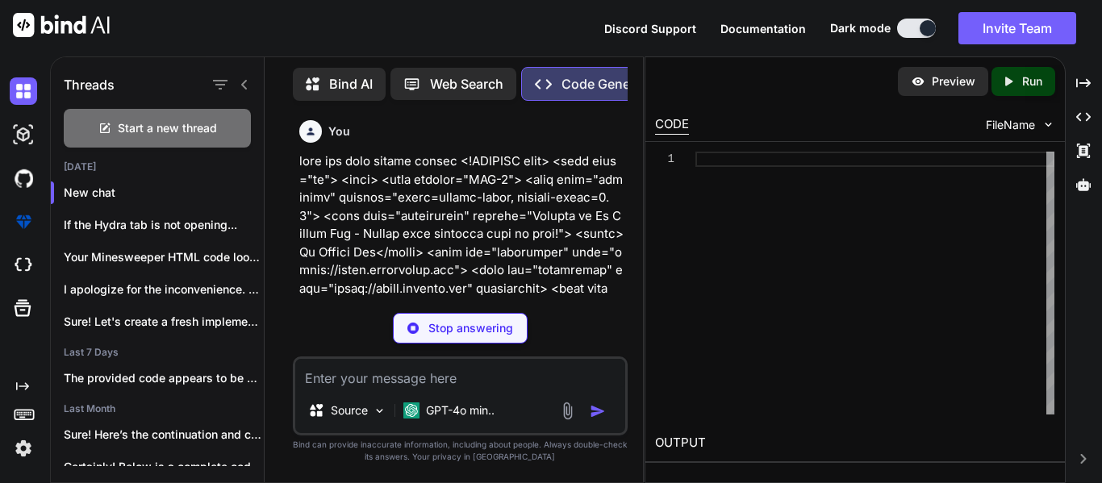
type textarea "x"
type textarea "submitButton.click(); } }); </script> </body> </html>"
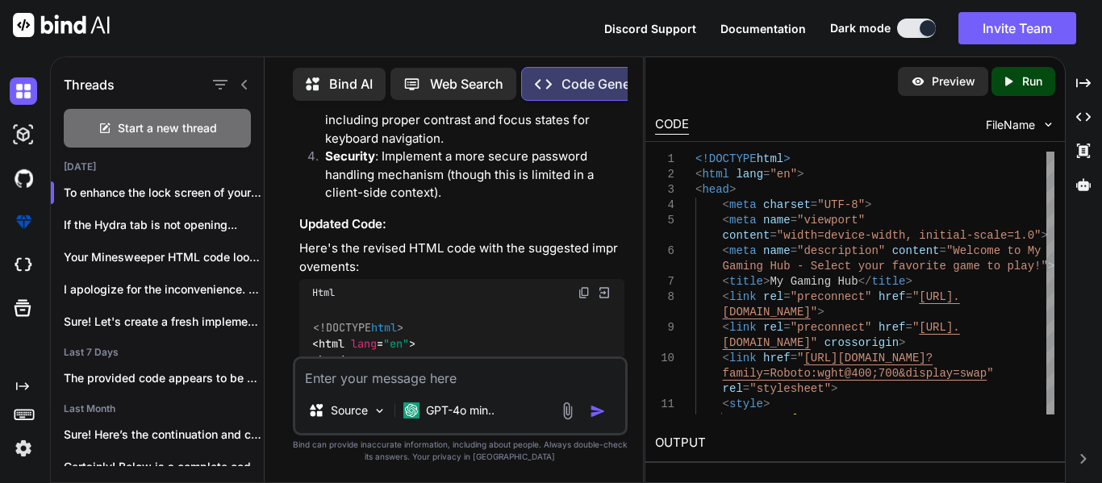
scroll to position [1906, 0]
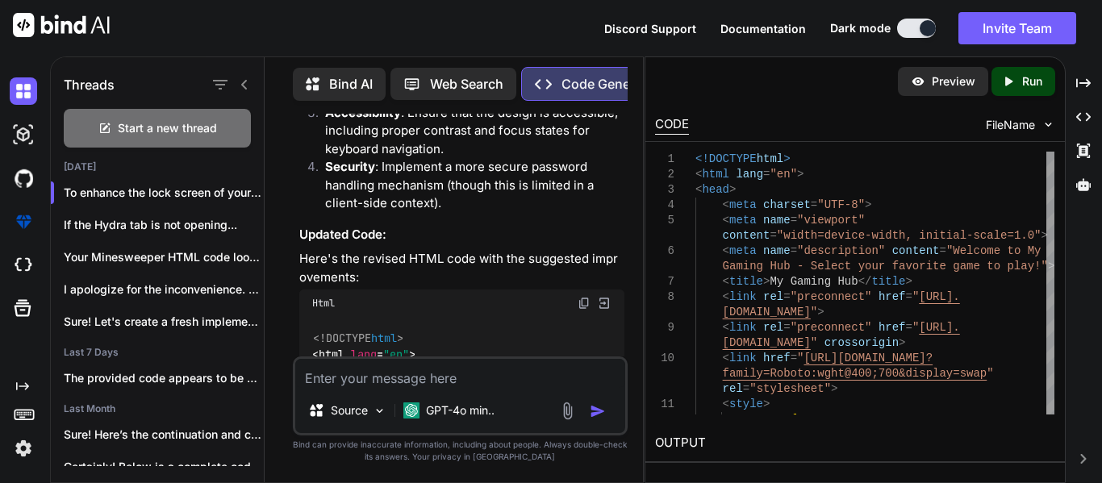
click at [575, 290] on div "Html" at bounding box center [461, 303] width 325 height 27
click at [578, 297] on img at bounding box center [583, 303] width 13 height 13
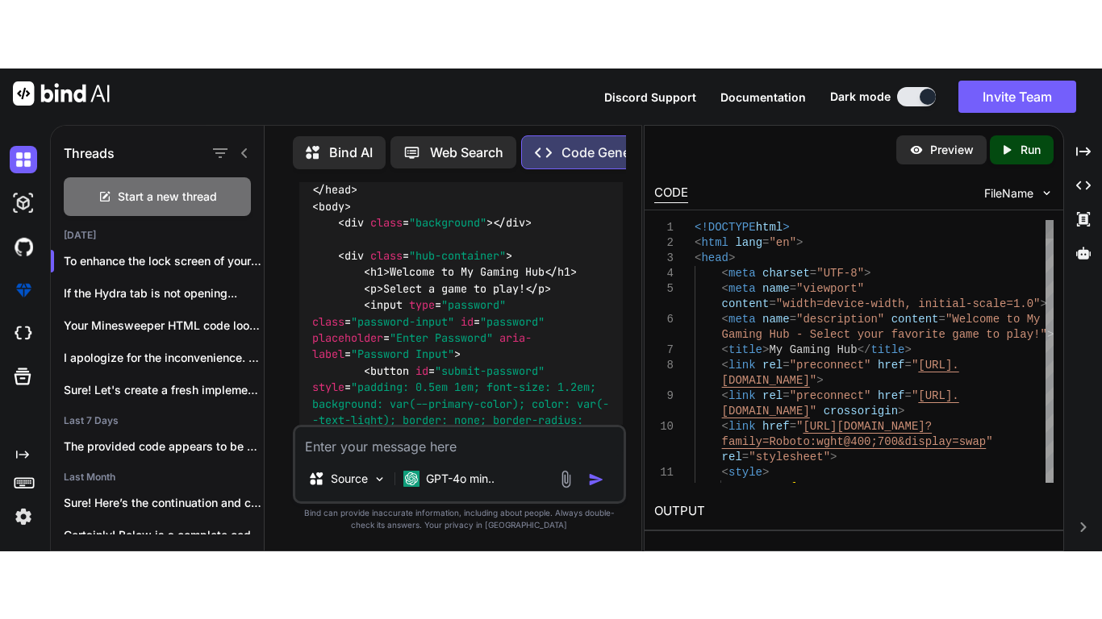
scroll to position [3747, 0]
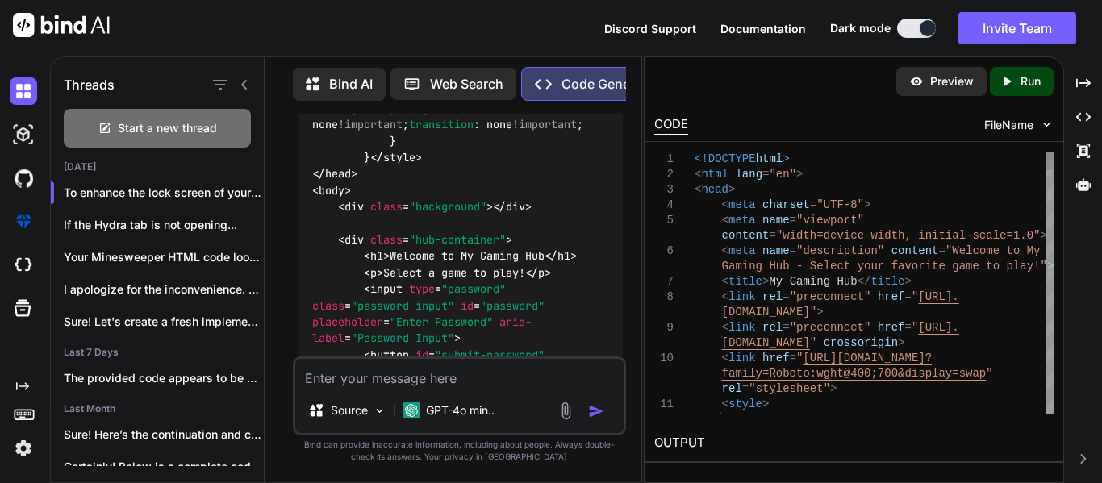
drag, startPoint x: 643, startPoint y: 292, endPoint x: 1041, endPoint y: 234, distance: 402.6
click at [1041, 234] on div "Threads Start a new thread Today To enhance the lock screen of your gamin... If…" at bounding box center [576, 269] width 1052 height 427
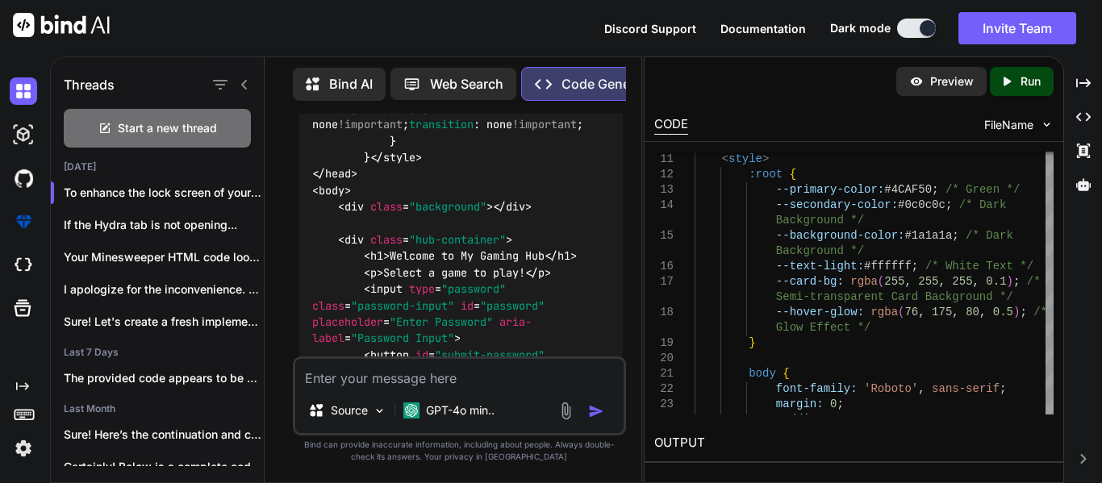
click at [910, 90] on div "Preview" at bounding box center [941, 81] width 90 height 29
type textarea "x"
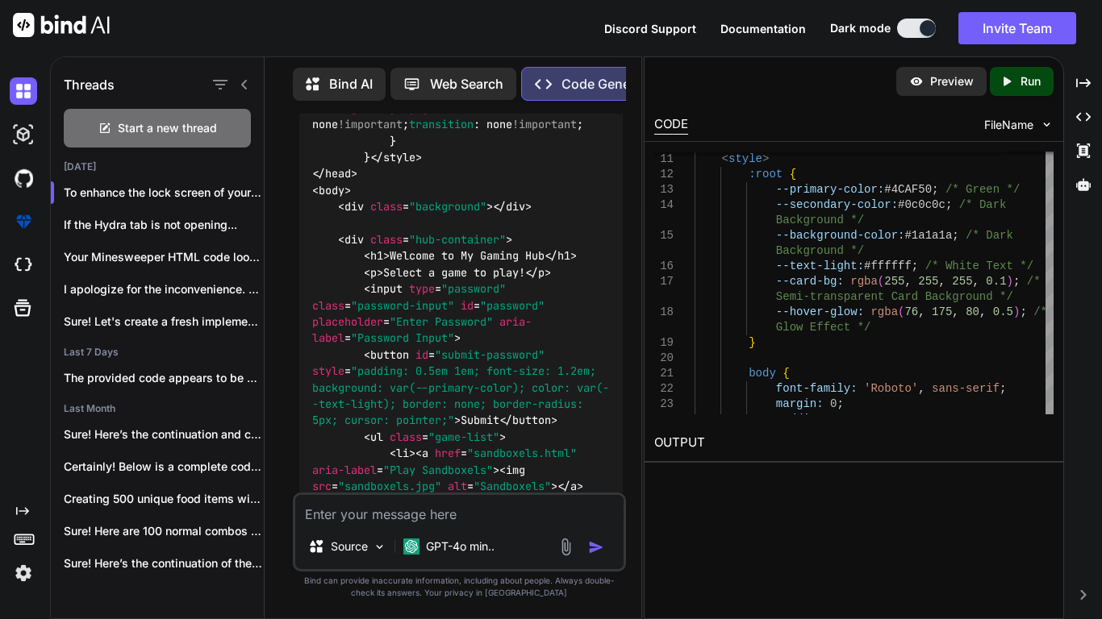
click at [23, 482] on icon at bounding box center [22, 511] width 13 height 8
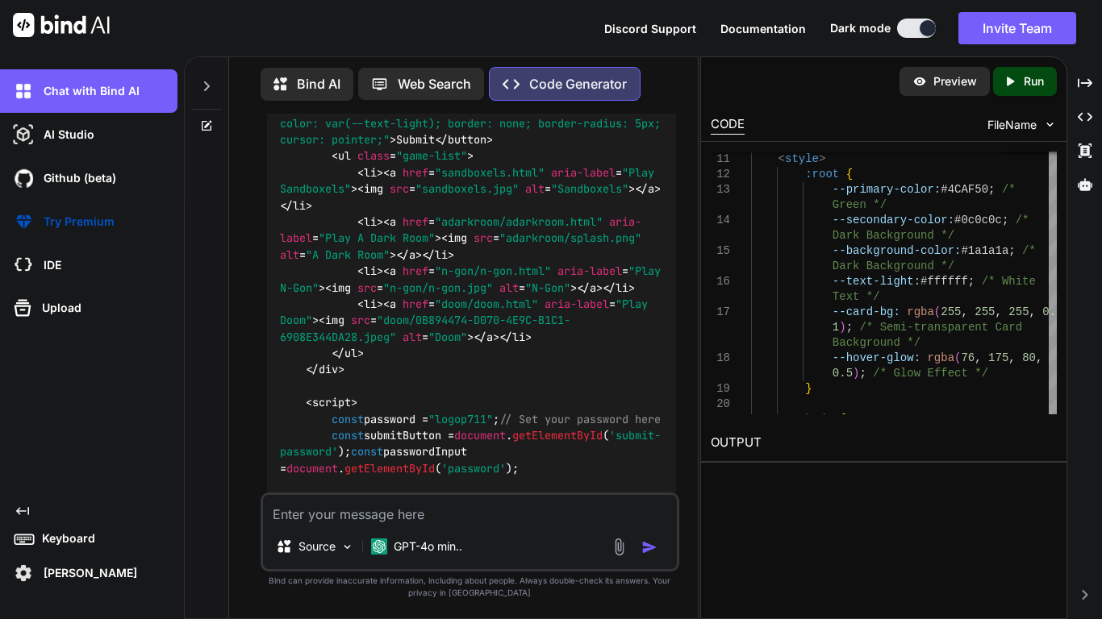
click at [19, 482] on icon "Created with Pixso." at bounding box center [22, 511] width 13 height 13
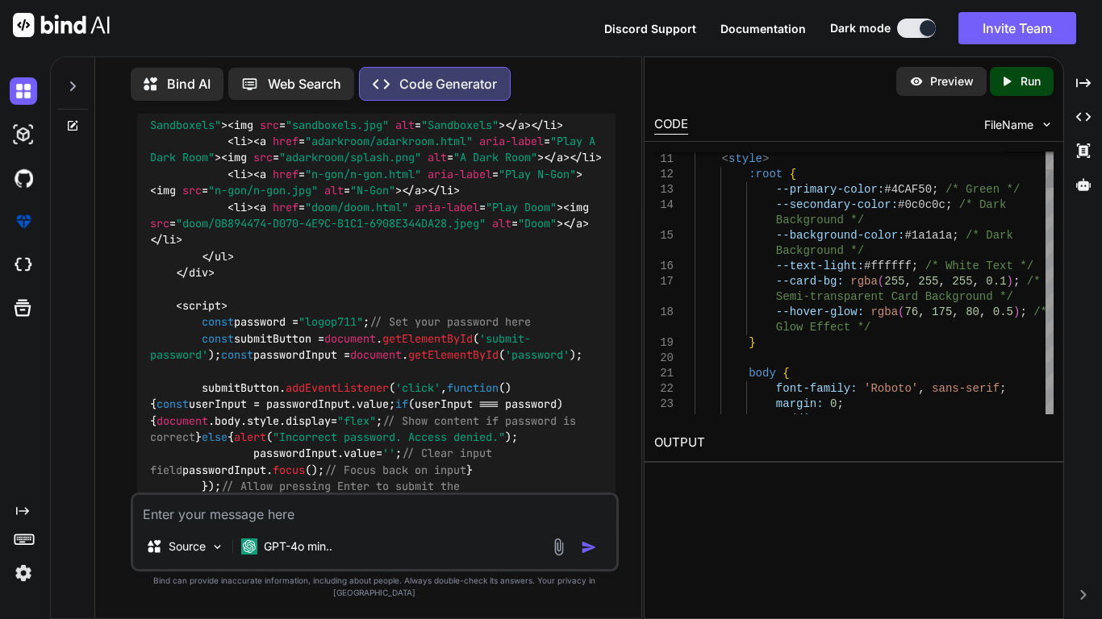
click at [19, 482] on icon "Created with Pixso." at bounding box center [22, 511] width 13 height 13
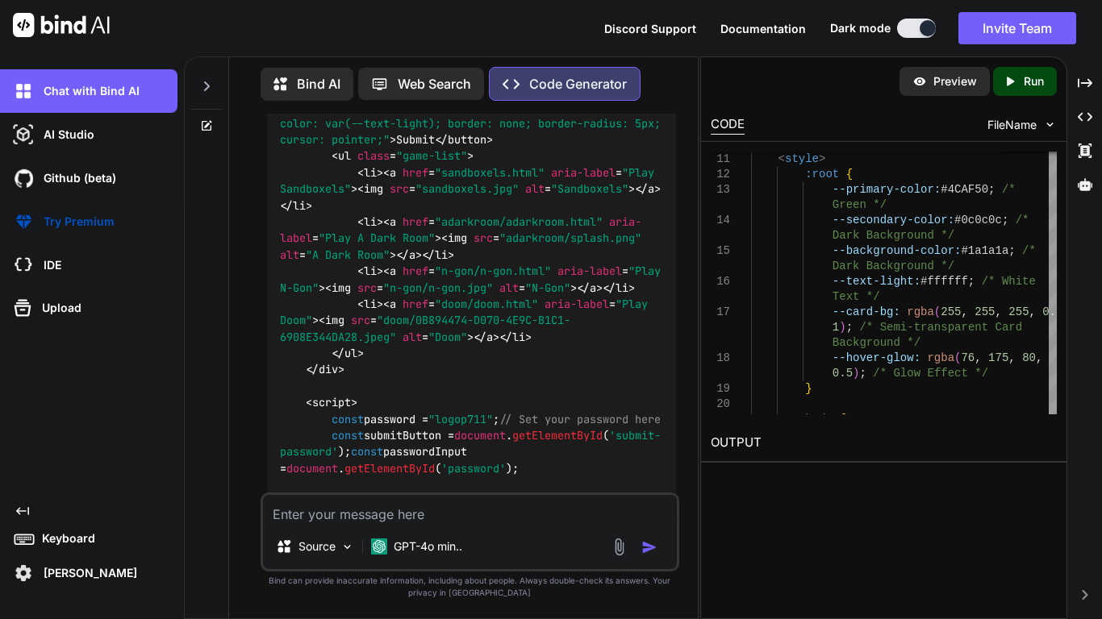
click at [18, 482] on icon at bounding box center [22, 511] width 13 height 8
type textarea "submitButton.click(); } }); </script> </body> </html>"
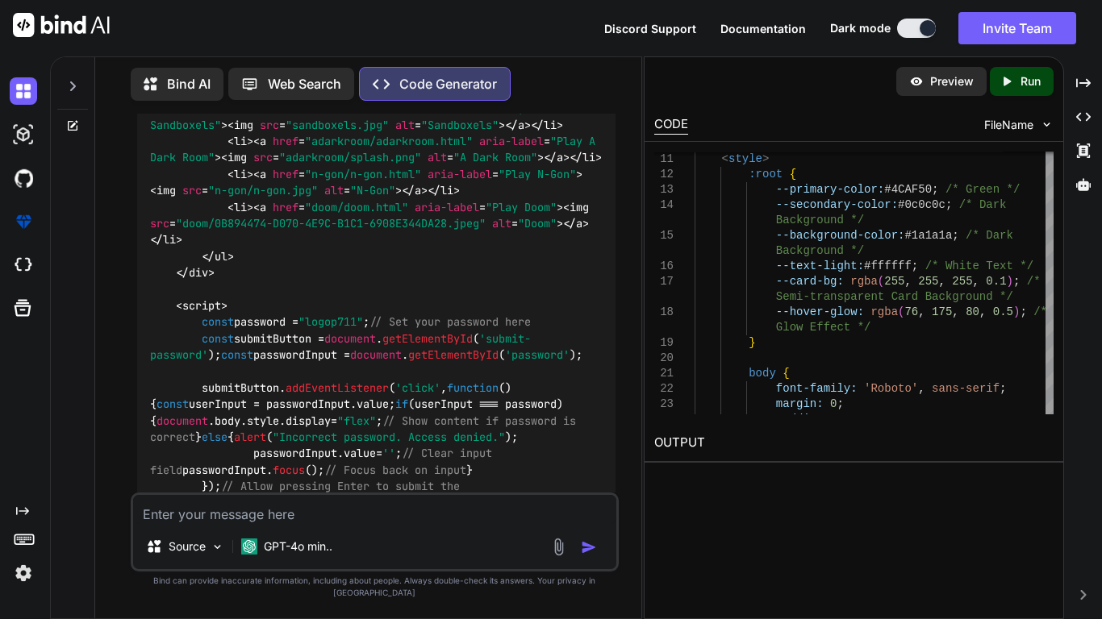
click at [1077, 482] on div "Created with Pixso." at bounding box center [1082, 595] width 25 height 10
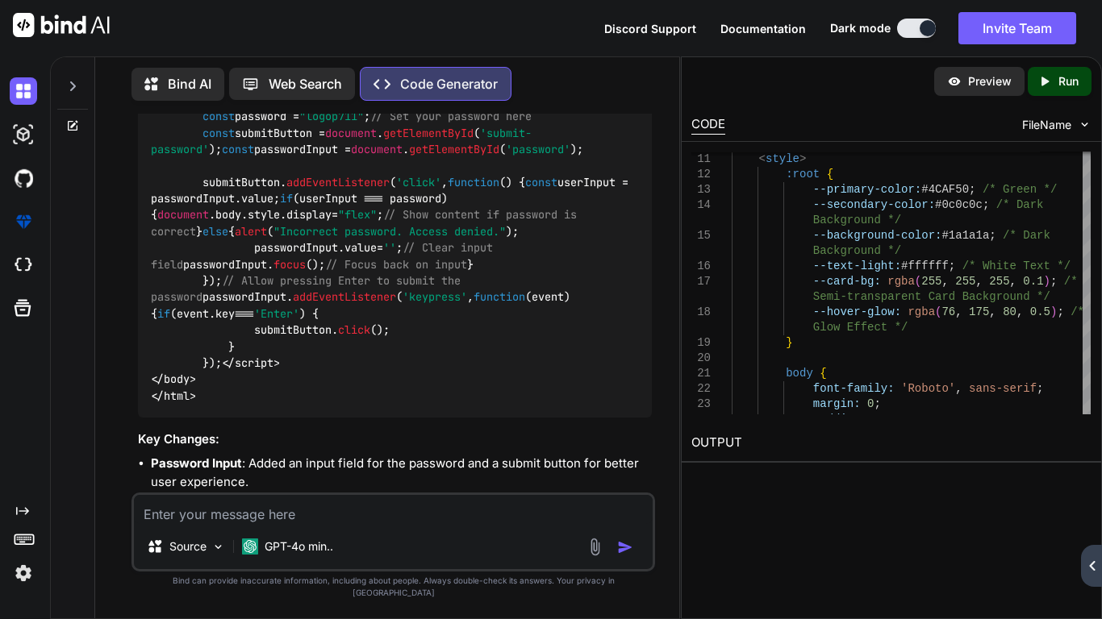
scroll to position [2745, 0]
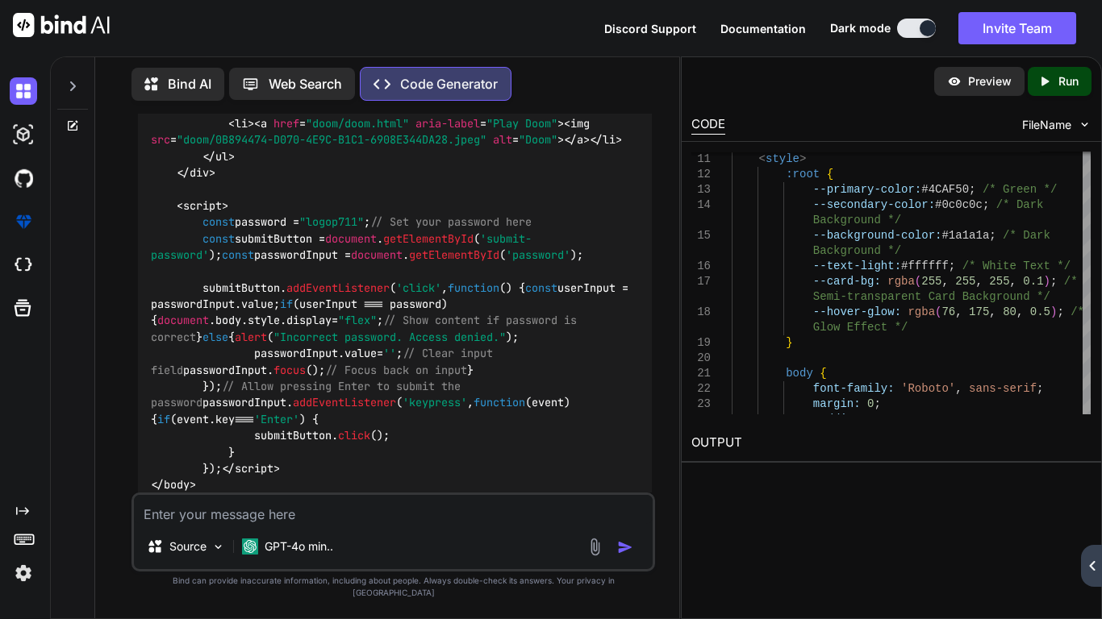
click at [1098, 482] on div "Created with Pixso." at bounding box center [1091, 566] width 21 height 42
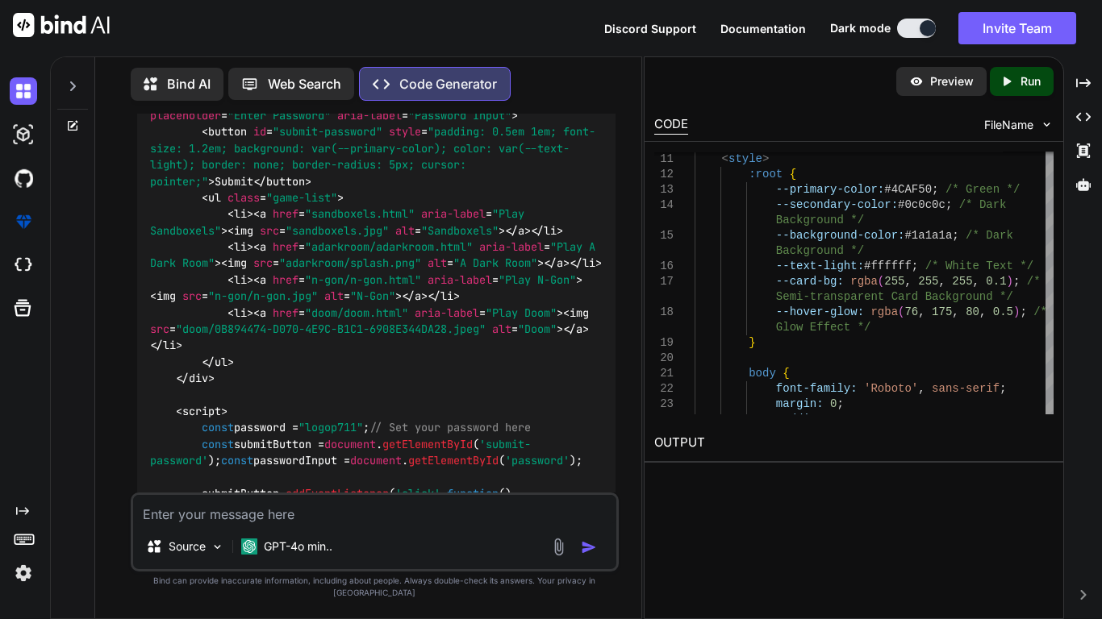
scroll to position [2850, 0]
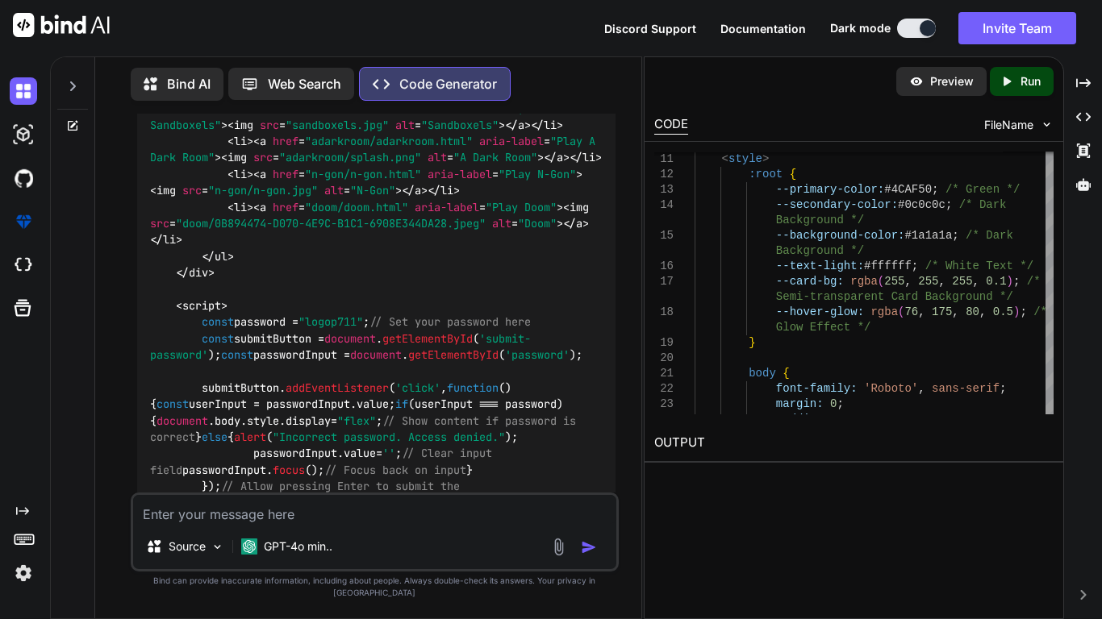
click at [744, 73] on div "Preview Created with Pixso. Run" at bounding box center [853, 81] width 419 height 48
click at [676, 131] on div "CODE" at bounding box center [671, 124] width 34 height 19
click at [993, 132] on span "FileName" at bounding box center [1008, 125] width 49 height 16
click at [1084, 70] on div "Created with Pixso." at bounding box center [1082, 82] width 25 height 27
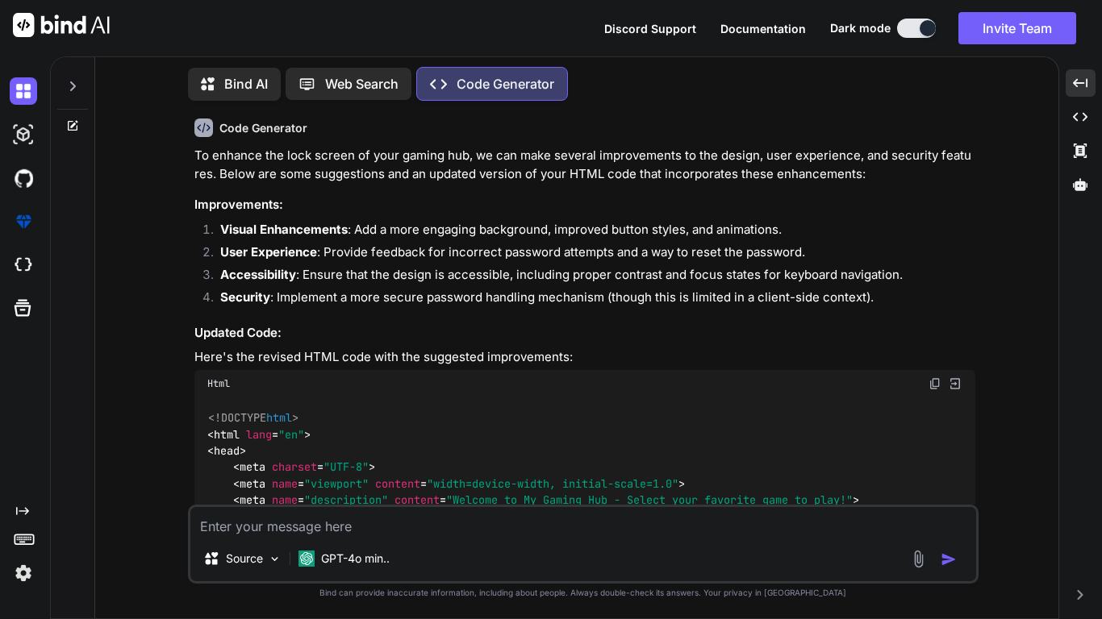
scroll to position [698, 0]
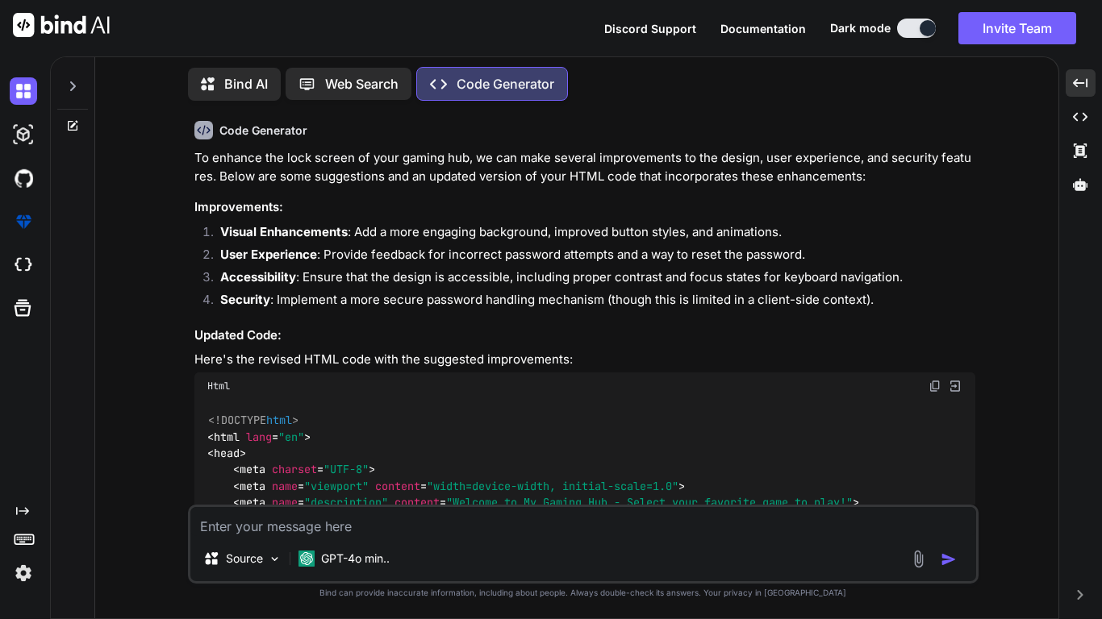
click at [939, 390] on img at bounding box center [934, 386] width 13 height 13
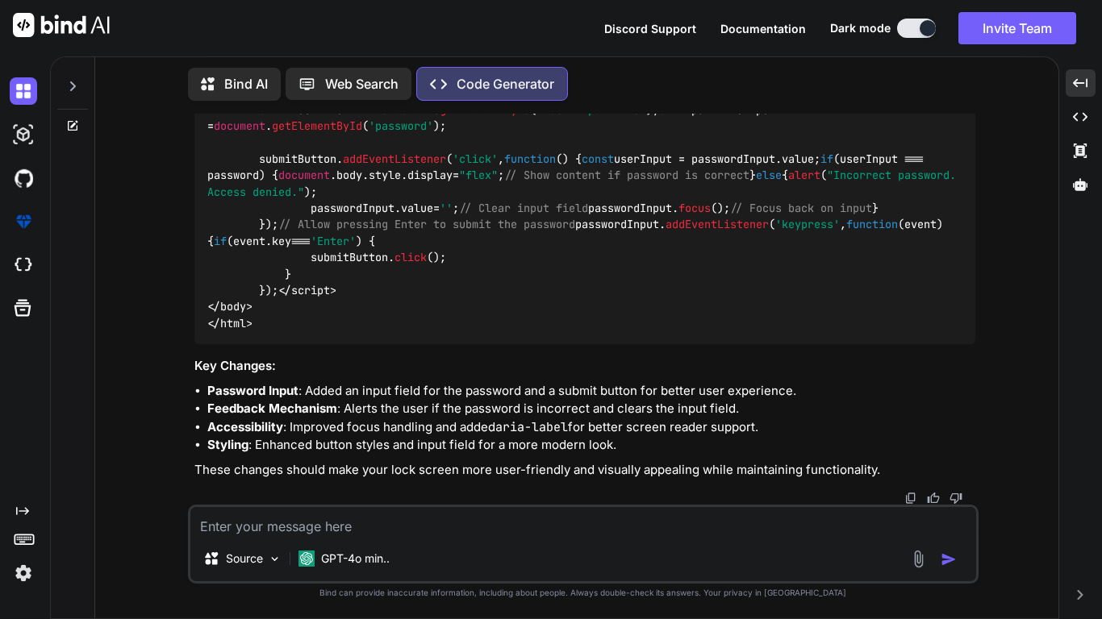
scroll to position [4002, 0]
click at [426, 482] on textarea at bounding box center [583, 521] width 786 height 29
type textarea "i"
type textarea "x"
type textarea "it"
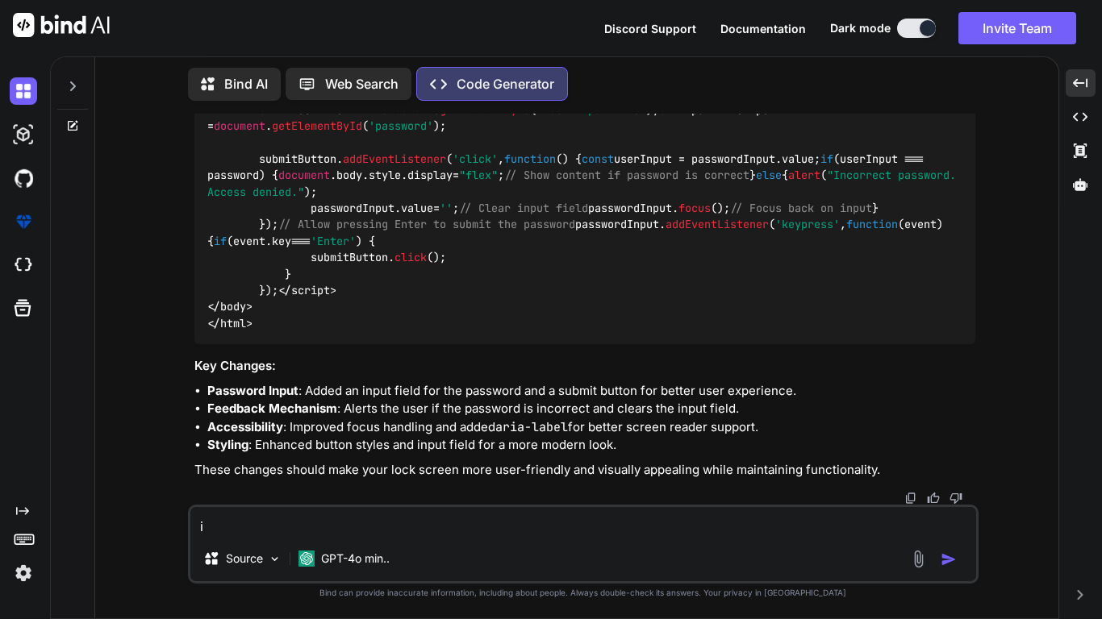
type textarea "x"
type textarea "it"
type textarea "x"
type textarea "it n"
type textarea "x"
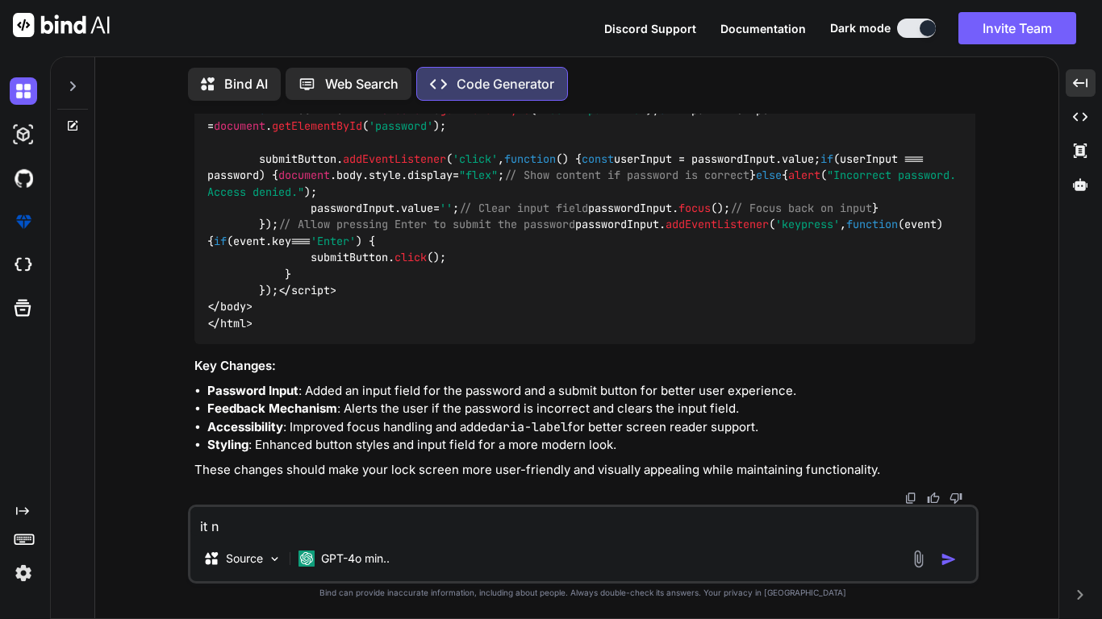
type textarea "it no"
type textarea "x"
type textarea "it no"
type textarea "x"
type textarea "it no l"
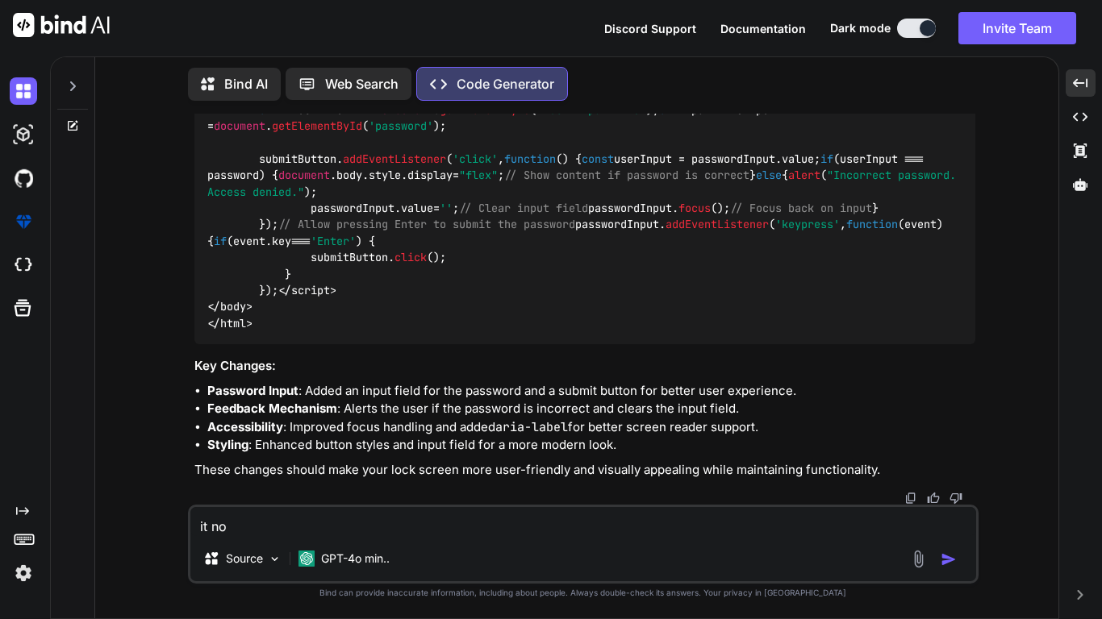
type textarea "x"
type textarea "it no lo"
type textarea "x"
type textarea "it no lon"
type textarea "x"
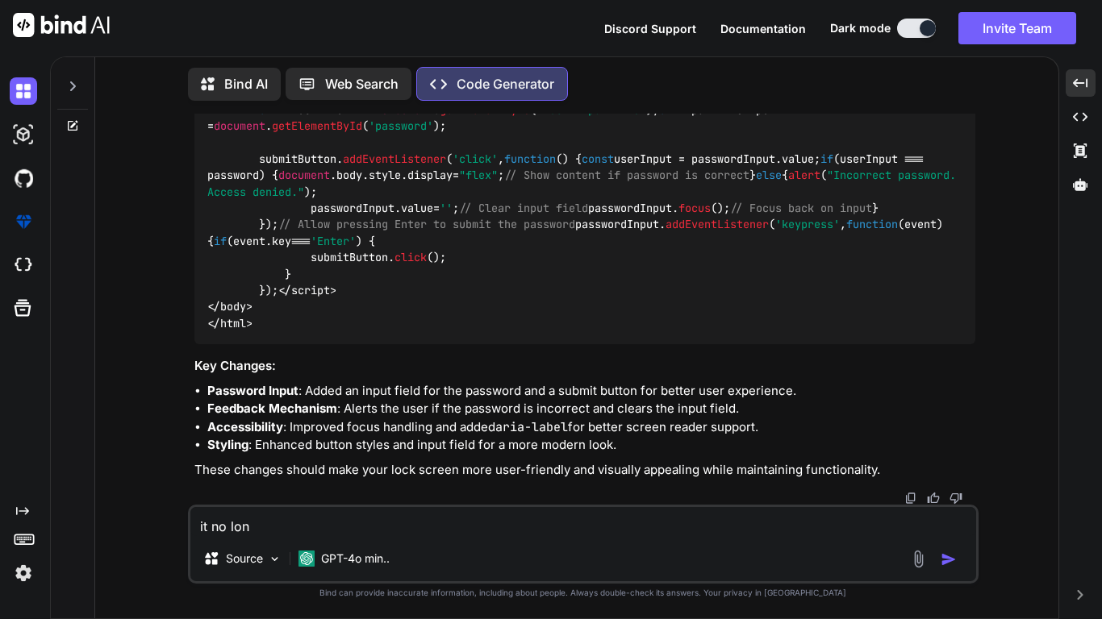
type textarea "it no long"
type textarea "x"
type textarea "it no longe"
type textarea "x"
type textarea "it no longer"
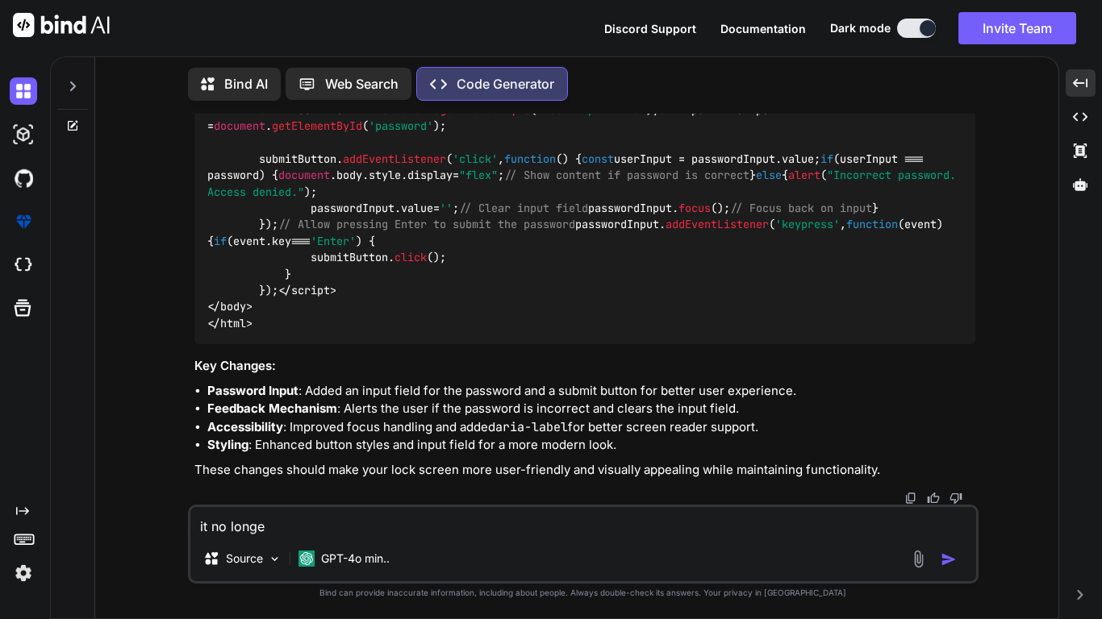
type textarea "x"
type textarea "it no longer"
type textarea "x"
type textarea "it no longer w"
type textarea "x"
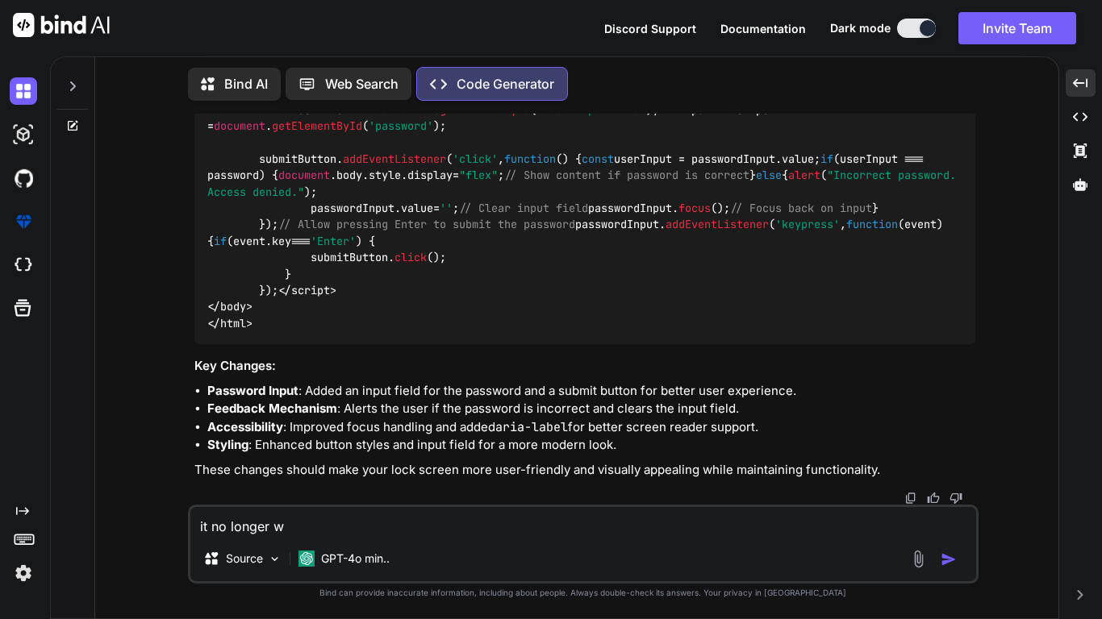
type textarea "it no longer wo"
type textarea "x"
type textarea "it no longer wor"
type textarea "x"
type textarea "it no longer work"
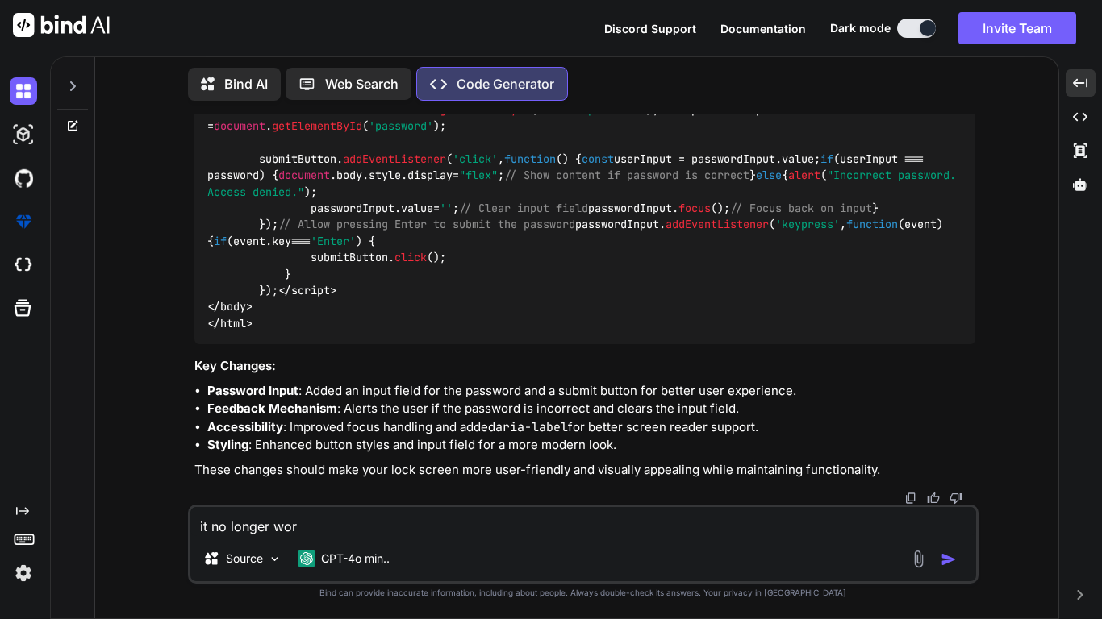
type textarea "x"
type textarea "it no longer works"
type textarea "x"
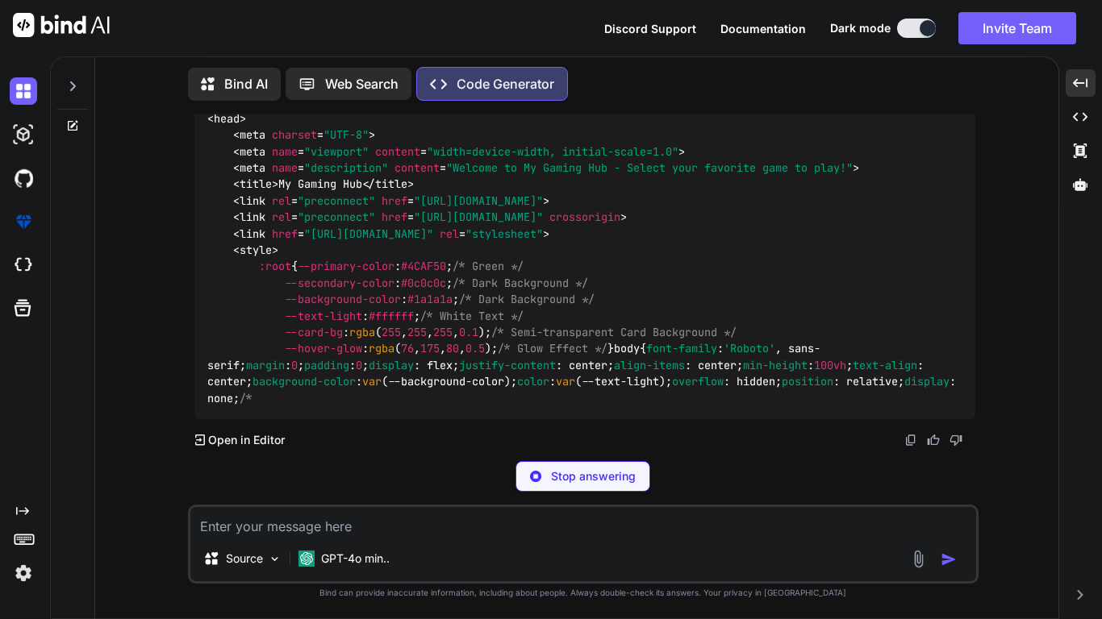
scroll to position [4395, 0]
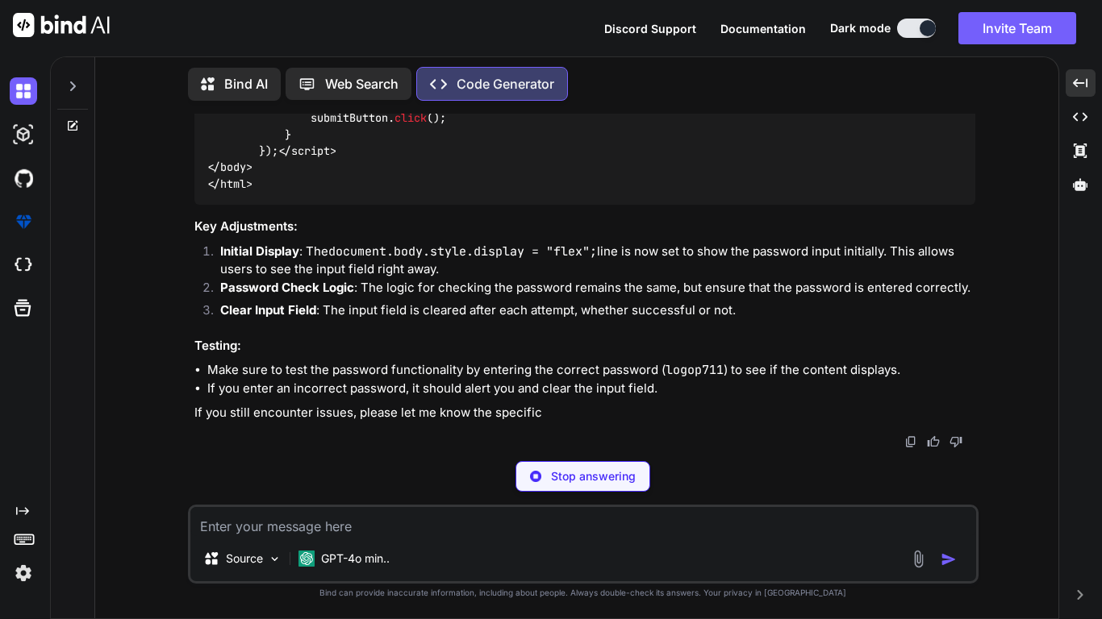
type textarea "x"
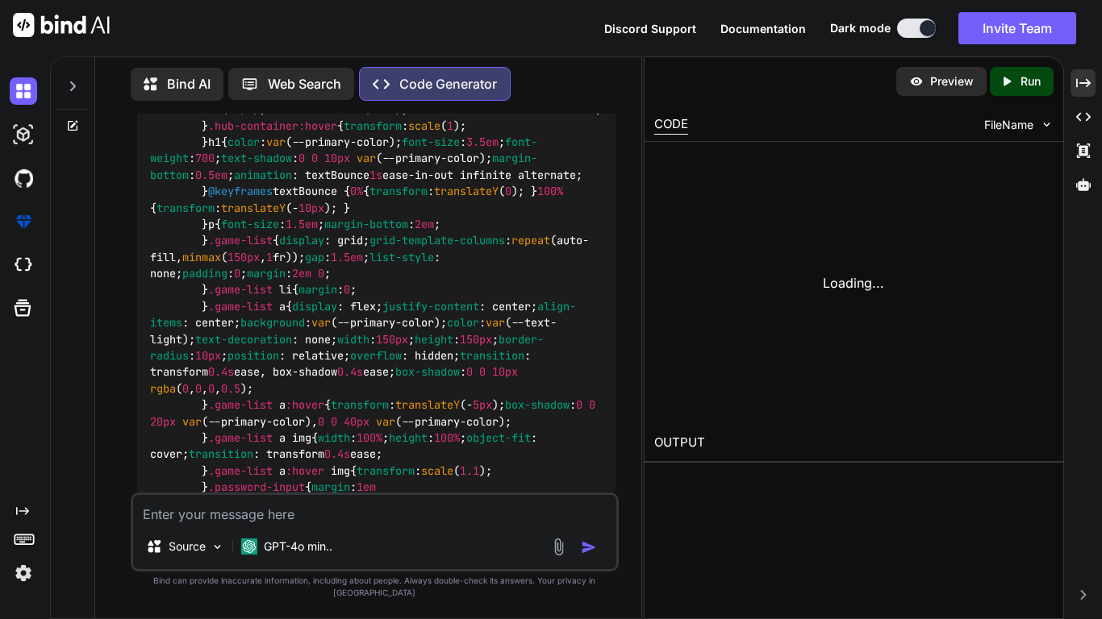
scroll to position [5188, 0]
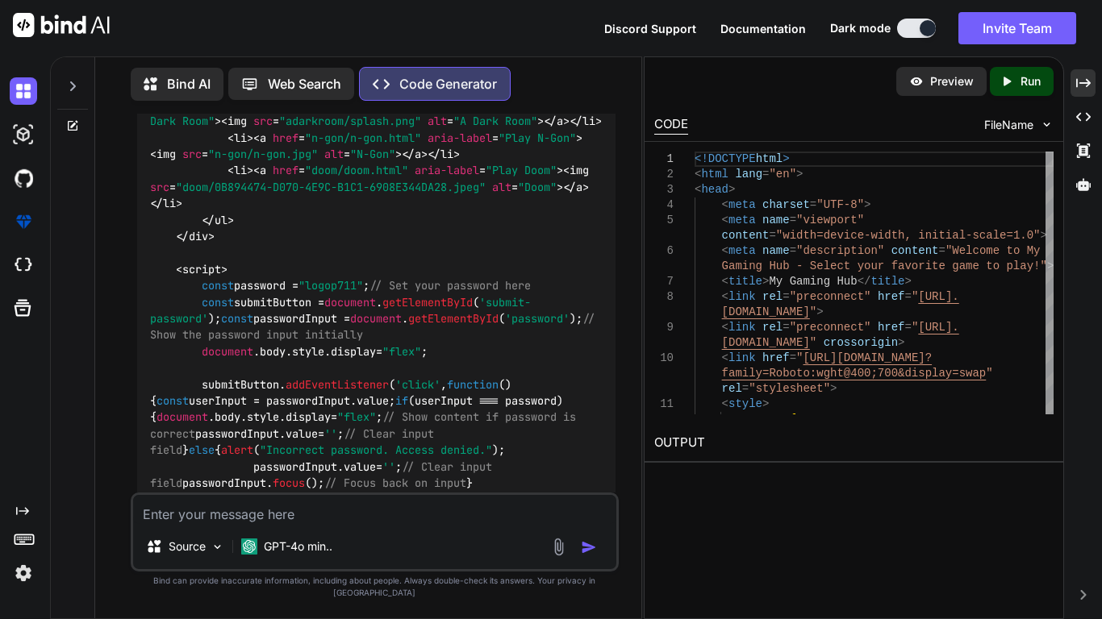
click at [252, 482] on textarea at bounding box center [375, 509] width 484 height 29
type textarea "i"
type textarea "x"
type textarea "it"
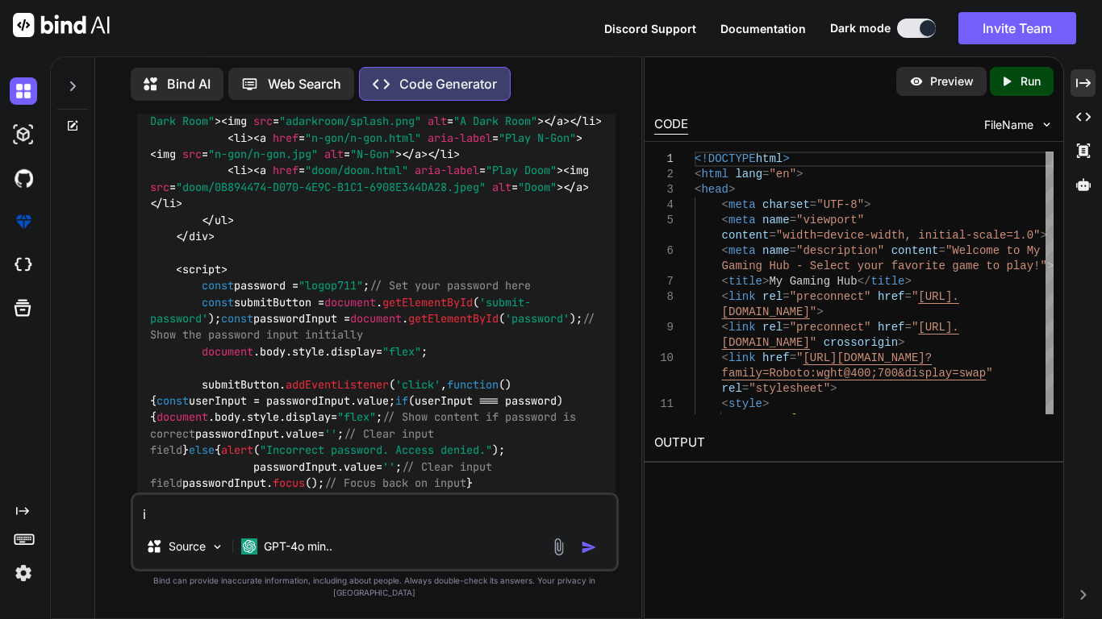
type textarea "x"
type textarea "it"
type textarea "x"
type textarea "it"
type textarea "x"
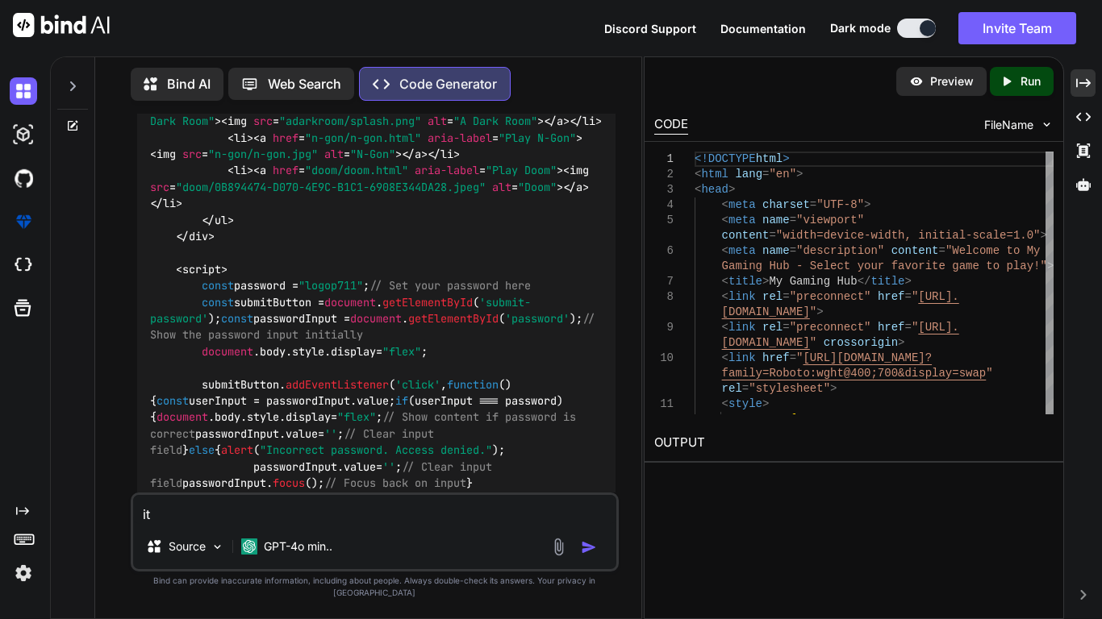
type textarea "i"
type textarea "x"
type textarea "y"
type textarea "x"
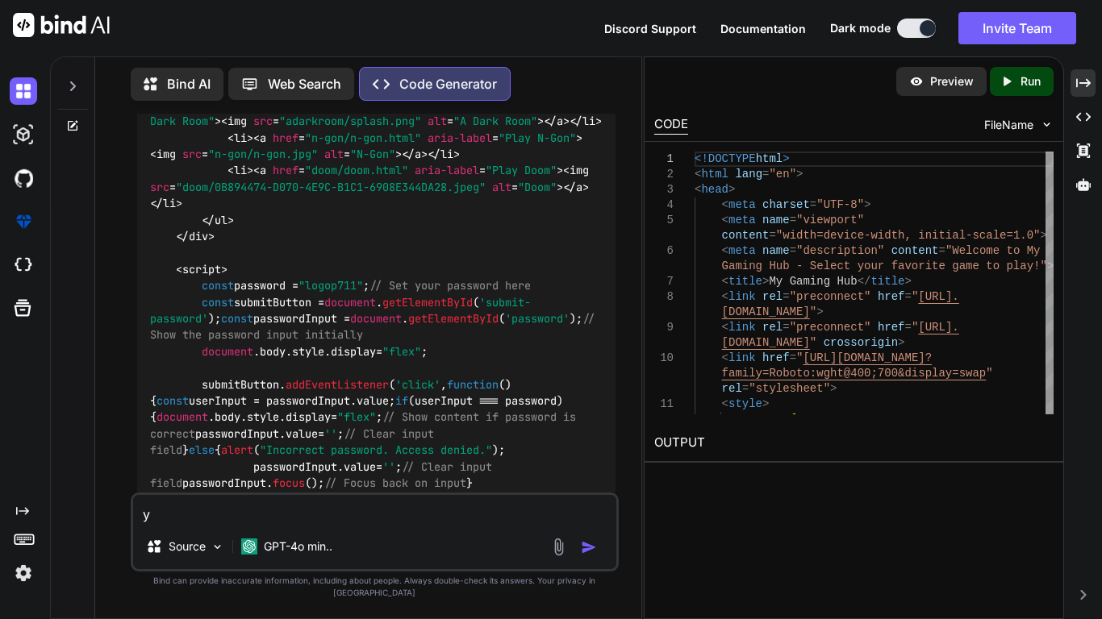
type textarea "yo"
type textarea "x"
type textarea "you"
type textarea "x"
type textarea "your"
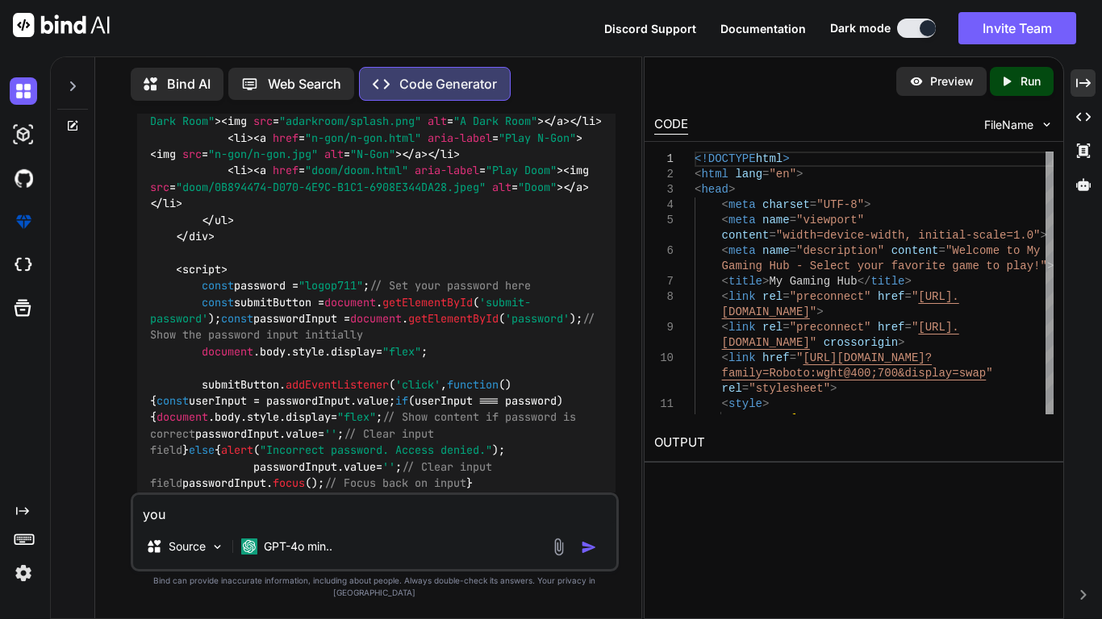
type textarea "x"
type textarea "your"
type textarea "x"
type textarea "your s"
type textarea "x"
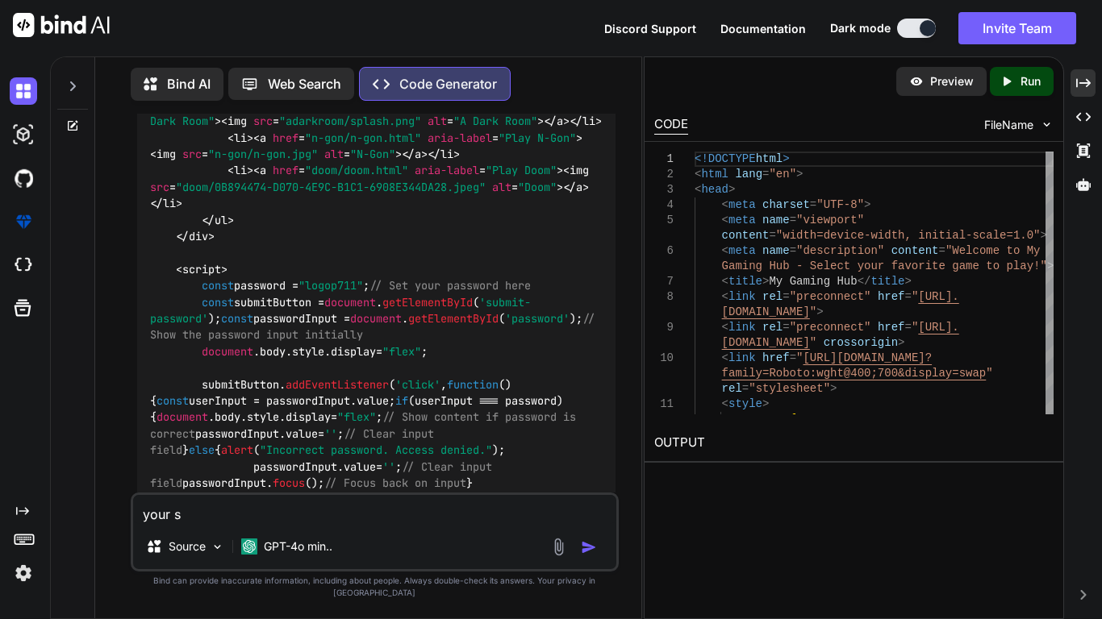
type textarea "your so"
type textarea "x"
type textarea "your sop"
type textarea "x"
type textarea "your sopo"
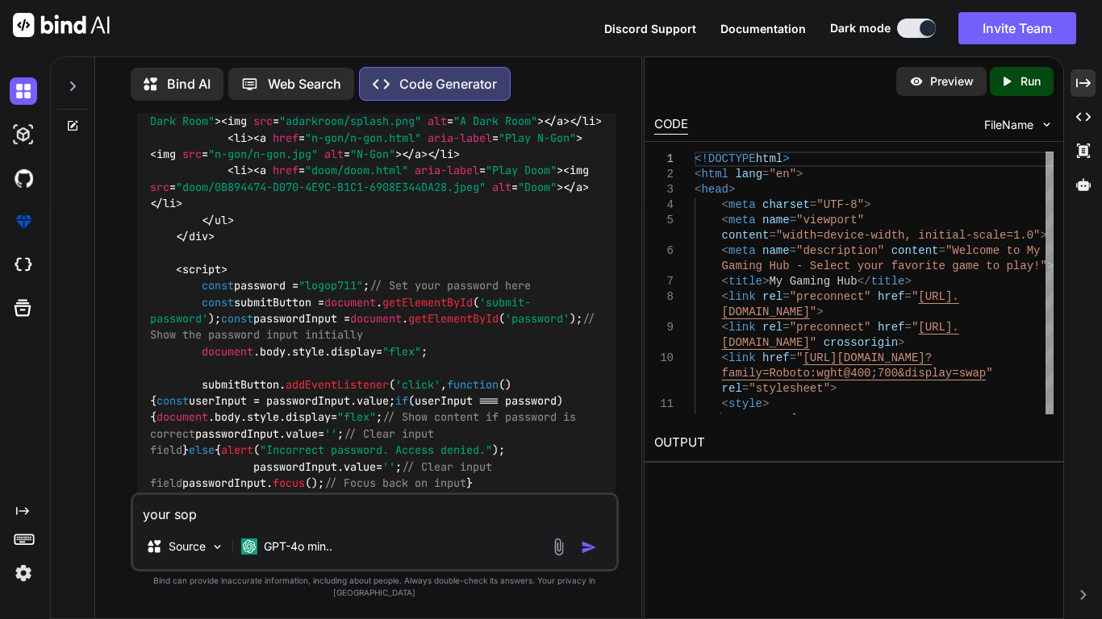
type textarea "x"
type textarea "your sopos"
type textarea "x"
type textarea "your soposr"
type textarea "x"
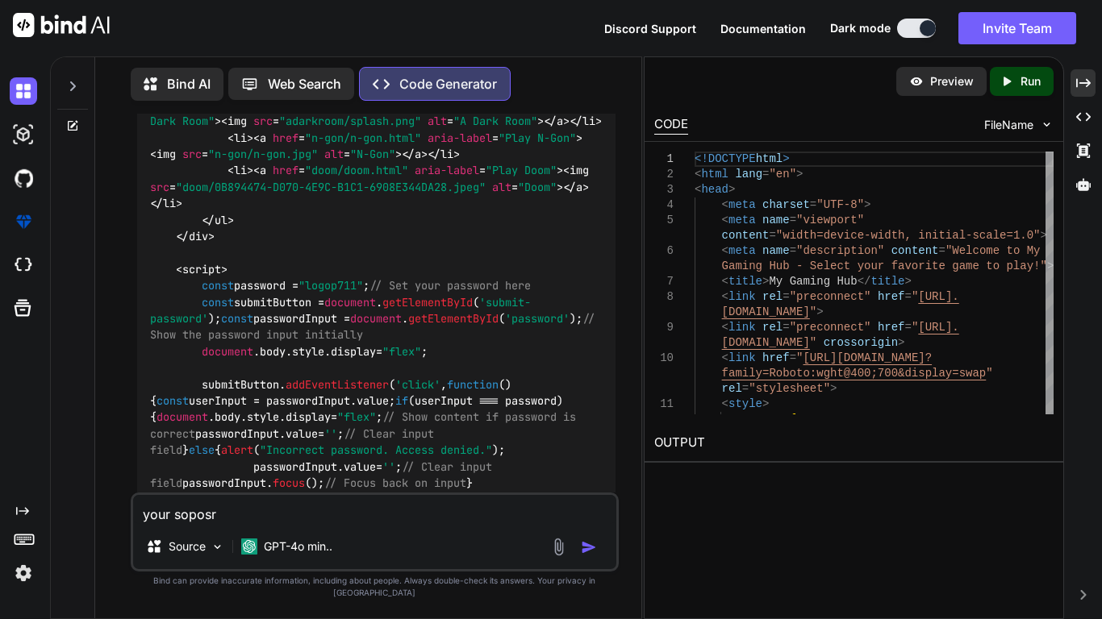
type textarea "your sopos"
type textarea "x"
type textarea "your sopost"
type textarea "x"
type textarea "your soposte"
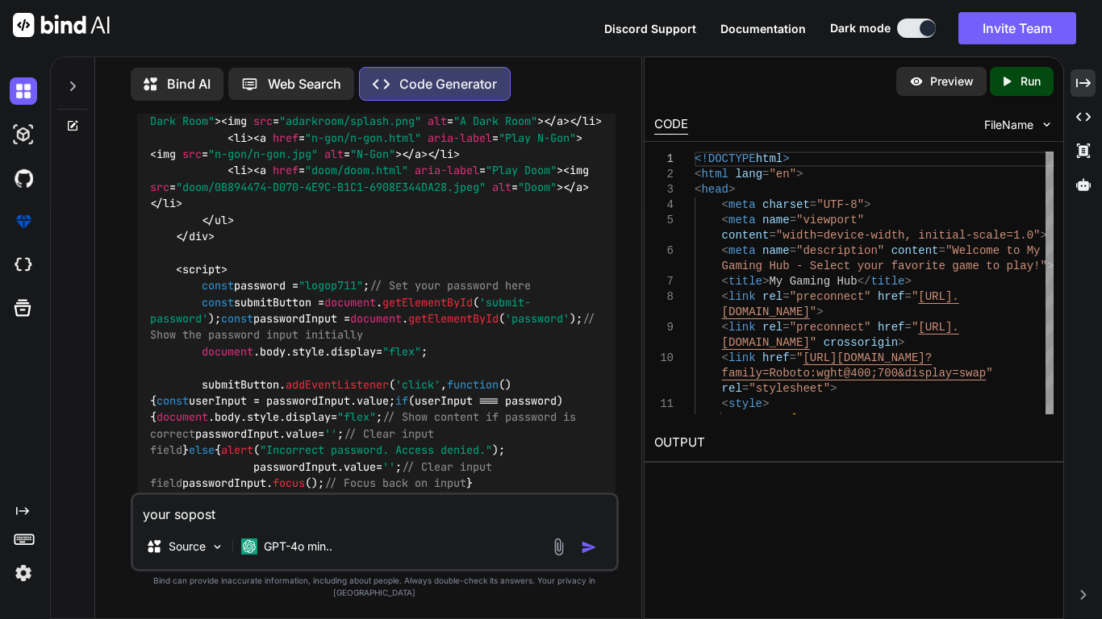
type textarea "x"
type textarea "your soposte"
type textarea "x"
type textarea "your soposte t"
type textarea "x"
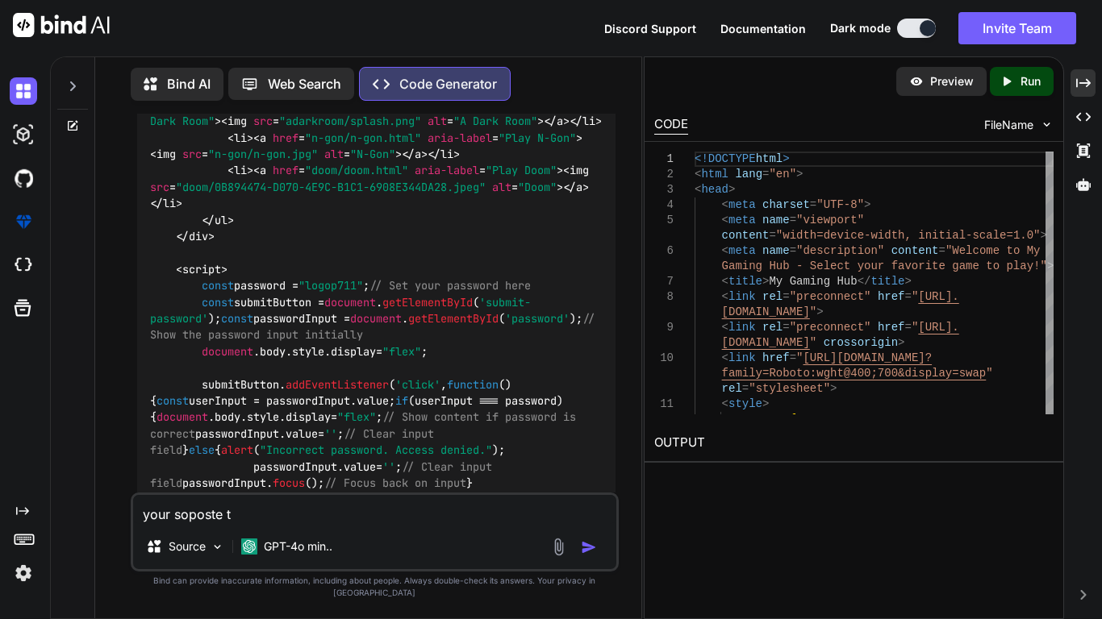
type textarea "your soposte to"
type textarea "x"
type textarea "your soposte to"
type textarea "x"
type textarea "your soposte to p"
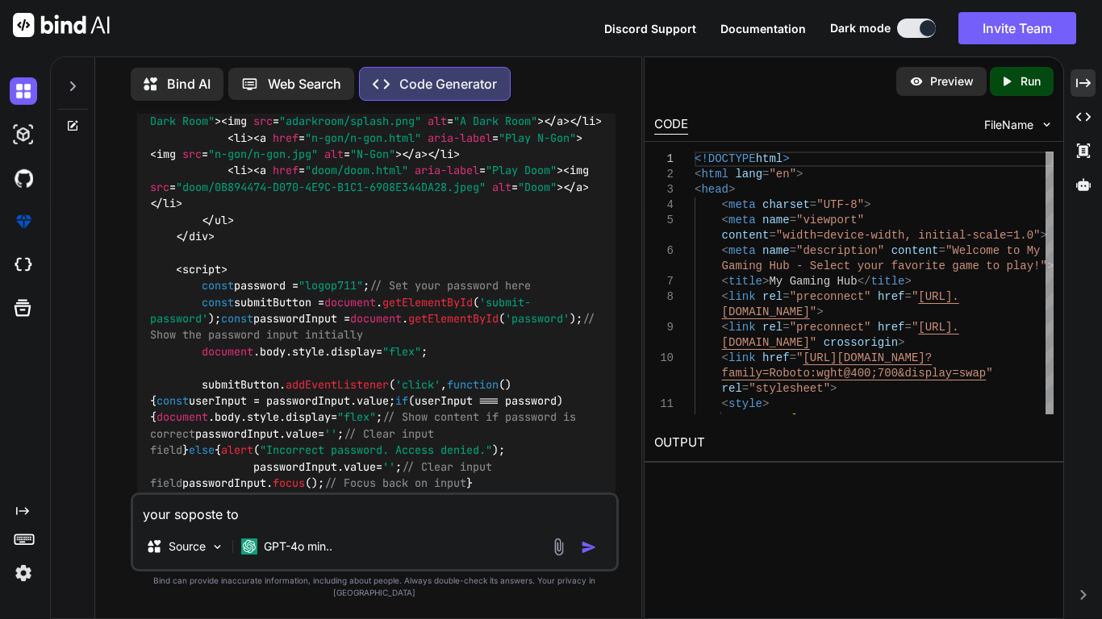
type textarea "x"
type textarea "your soposte to pu"
type textarea "x"
type textarea "your soposte to put"
type textarea "x"
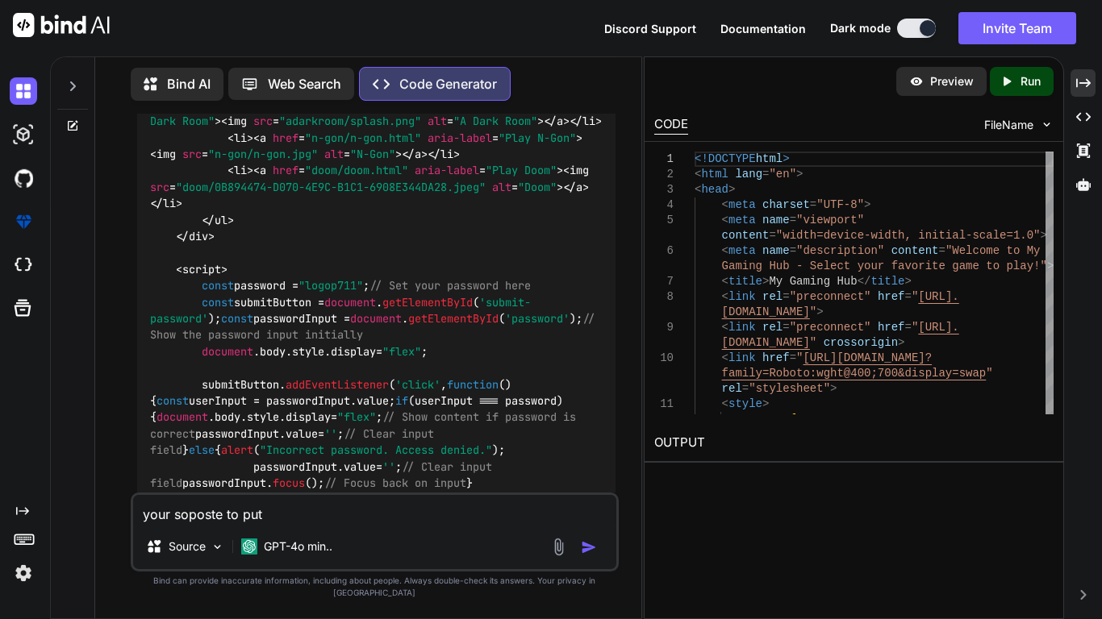
type textarea "your soposte to put"
type textarea "x"
type textarea "your soposte to put t"
type textarea "x"
type textarea "your soposte to put th"
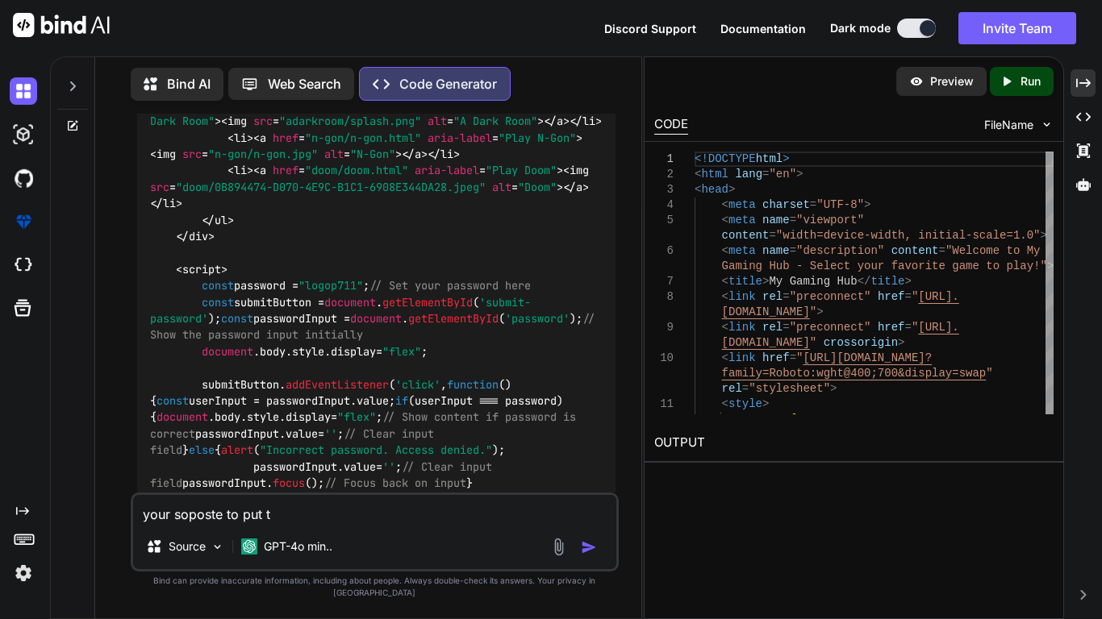
type textarea "x"
type textarea "your soposte to put the"
type textarea "x"
type textarea "your soposte to put the"
type textarea "x"
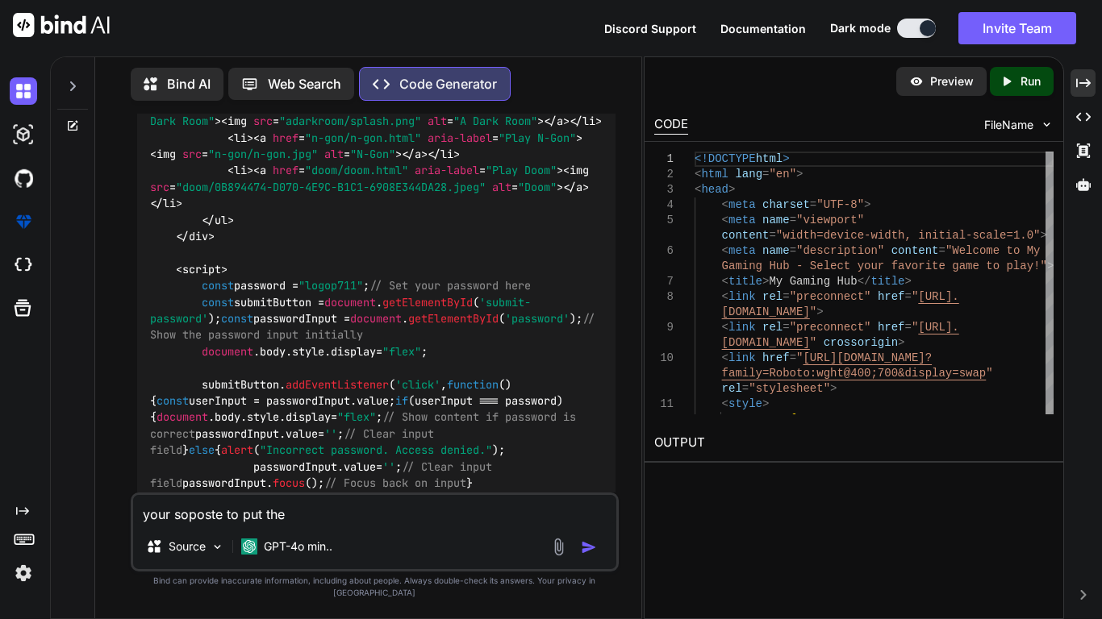
type textarea "your soposte to put the p"
type textarea "x"
type textarea "your soposte to put the pa"
type textarea "x"
type textarea "your soposte to put the pas"
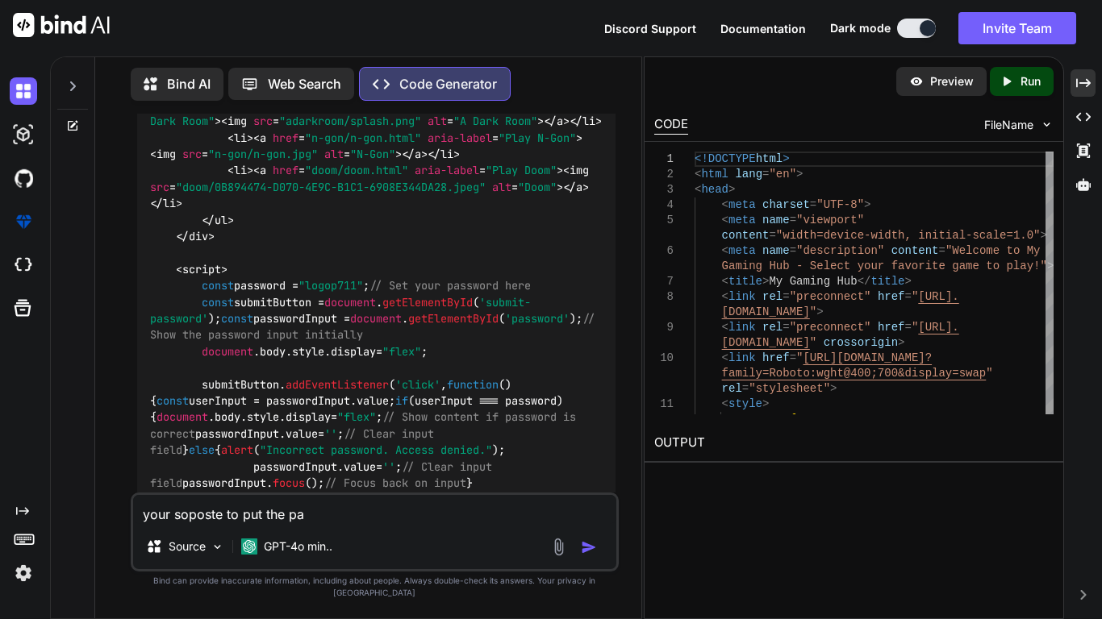
type textarea "x"
type textarea "your soposte to put the pass"
type textarea "x"
type textarea "your soposte to put the pass"
type textarea "x"
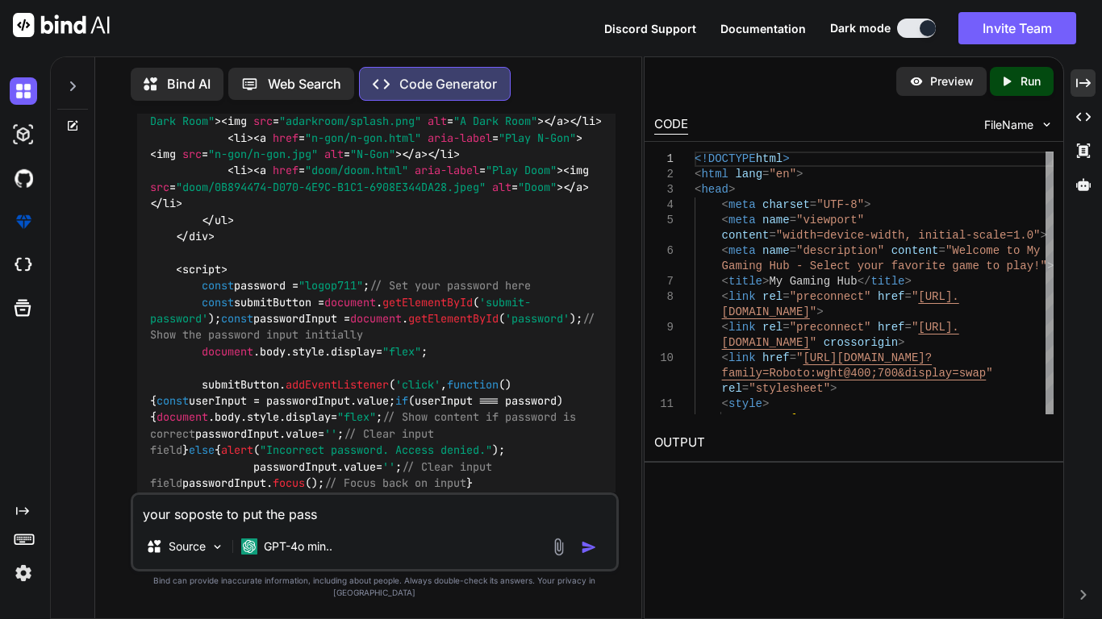
type textarea "your soposte to put the pass"
type textarea "x"
type textarea "your soposte to put the passw"
type textarea "x"
type textarea "your soposte to put the passwo"
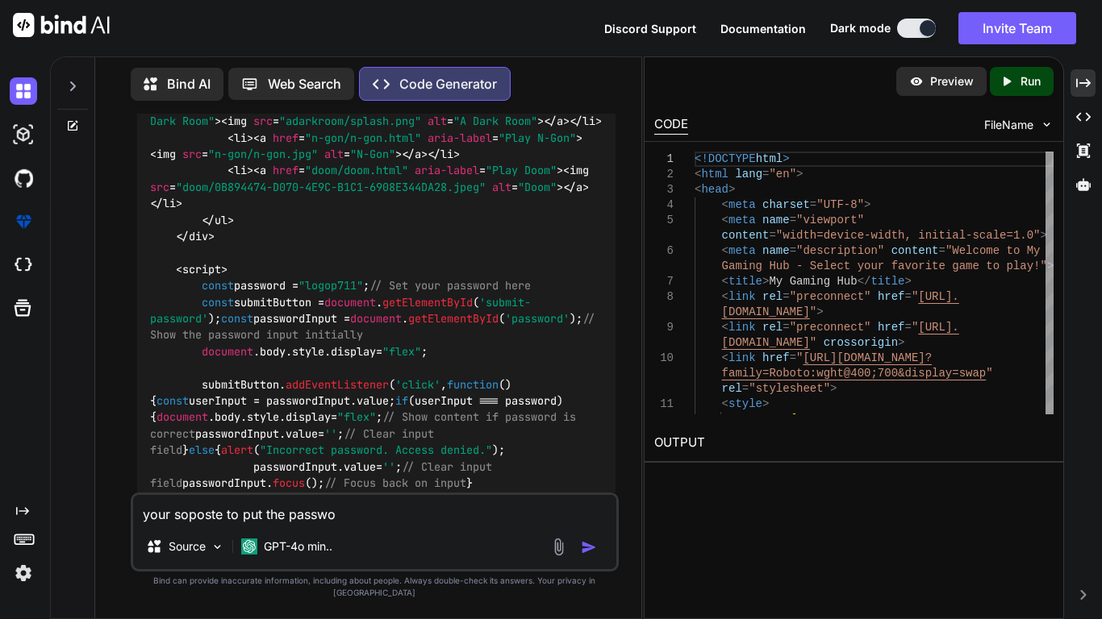
type textarea "x"
type textarea "your soposte to put the passwor"
type textarea "x"
type textarea "your soposte to put the password"
type textarea "x"
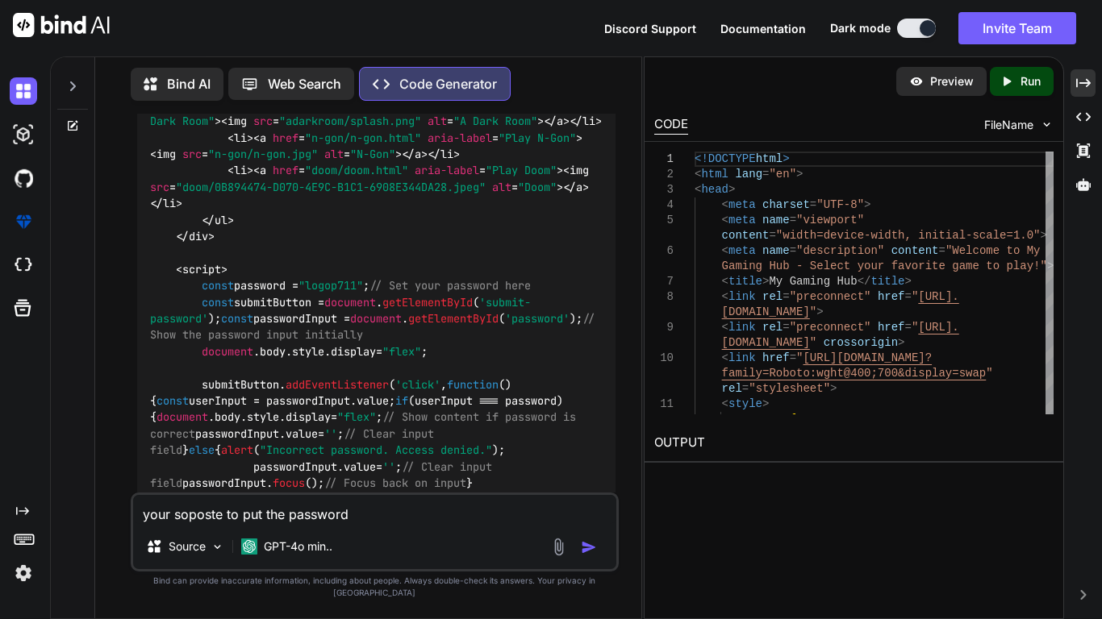
type textarea "your soposte to put the password"
type textarea "x"
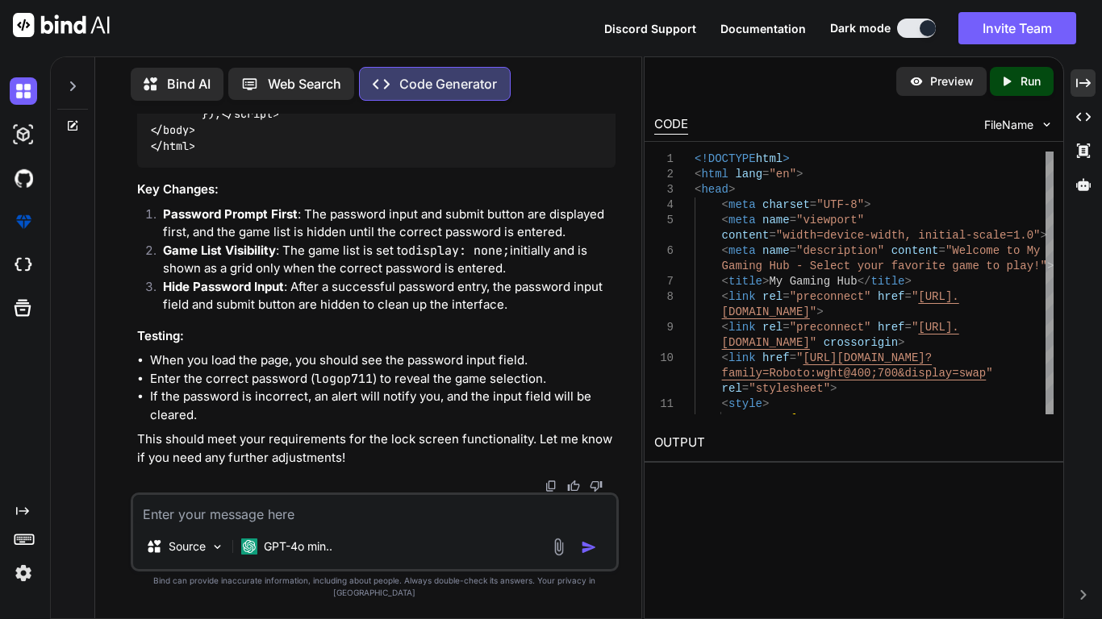
scroll to position [9195, 0]
click at [364, 482] on textarea at bounding box center [375, 509] width 484 height 29
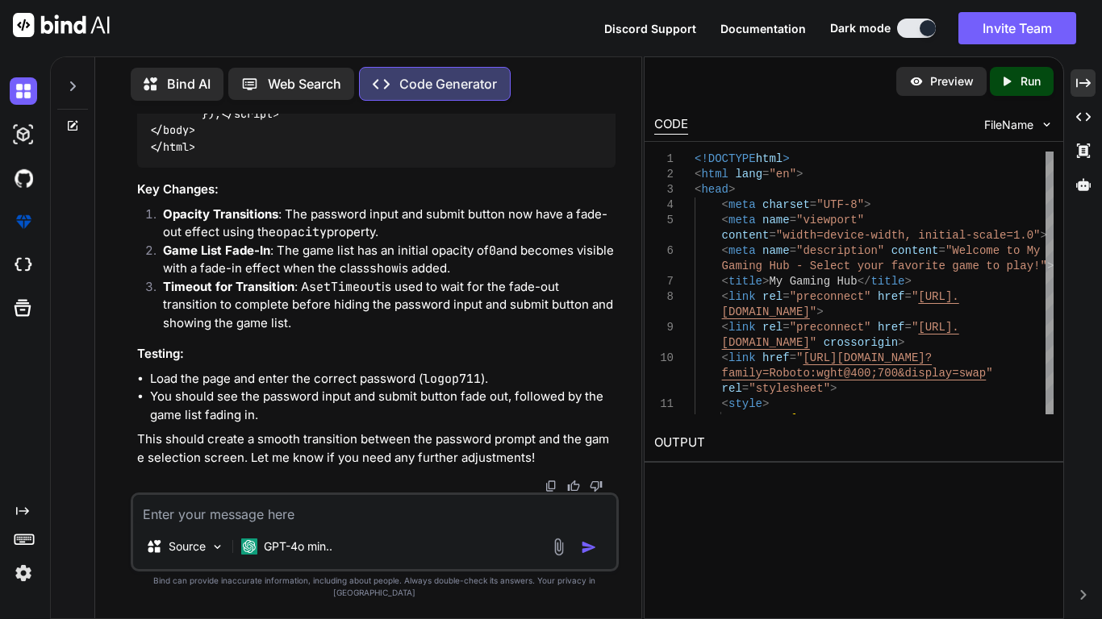
scroll to position [13542, 0]
click at [373, 482] on textarea at bounding box center [375, 509] width 484 height 29
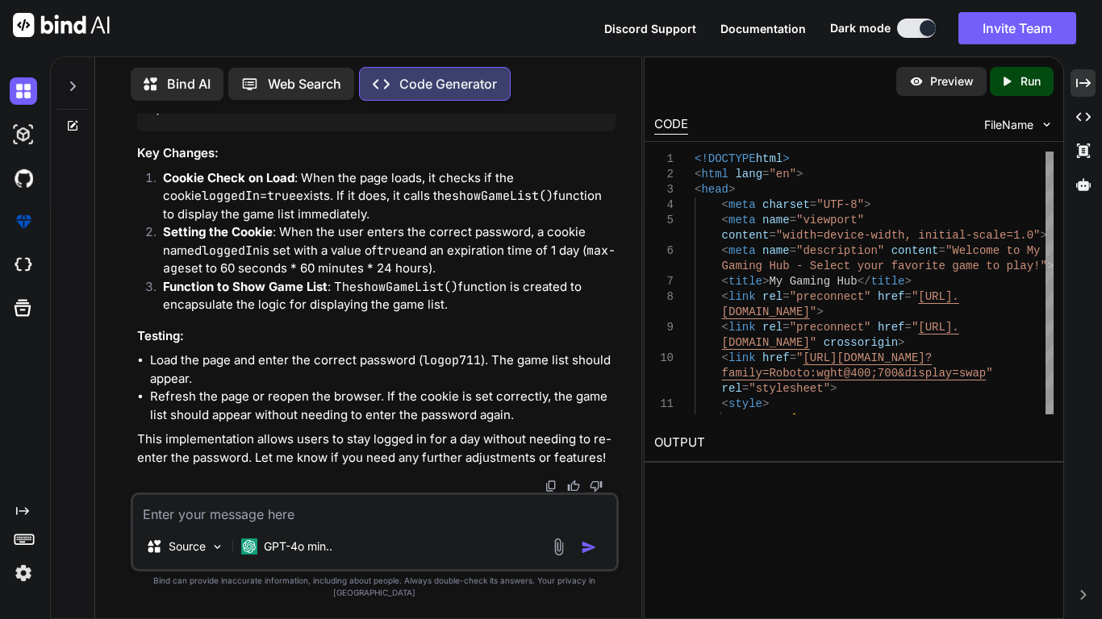
scroll to position [17961, 0]
click at [290, 482] on div at bounding box center [376, 486] width 479 height 13
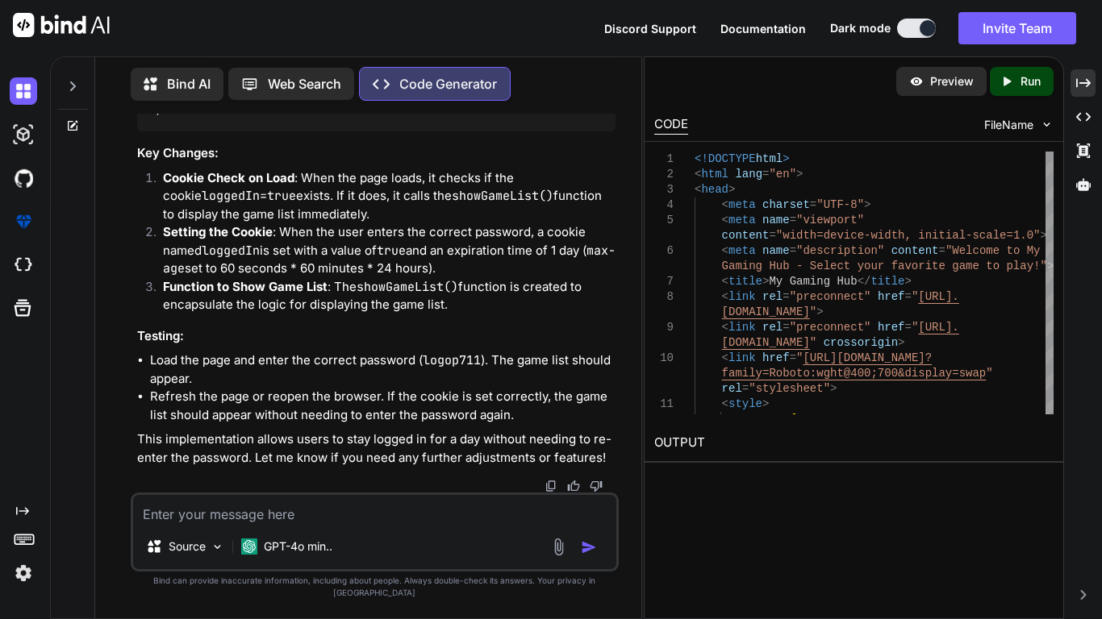
click at [300, 482] on textarea at bounding box center [375, 509] width 484 height 29
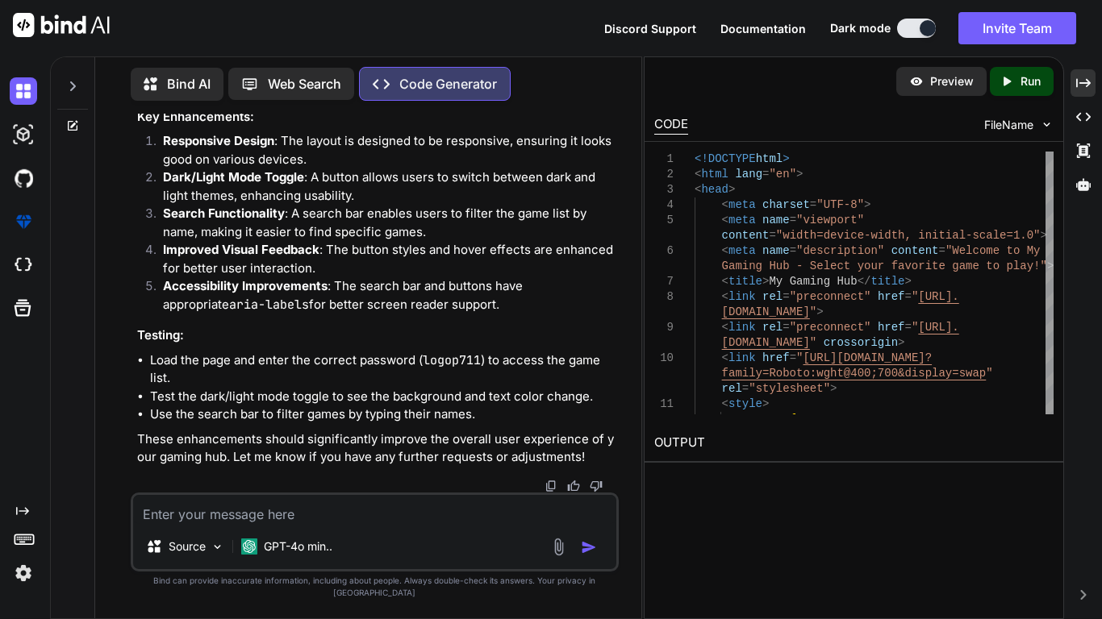
scroll to position [22696, 0]
click at [321, 482] on textarea at bounding box center [375, 509] width 484 height 29
click at [361, 0] on div "Discord Support Documentation Dark mode Invite Team Created with Pixso." at bounding box center [551, 28] width 1102 height 56
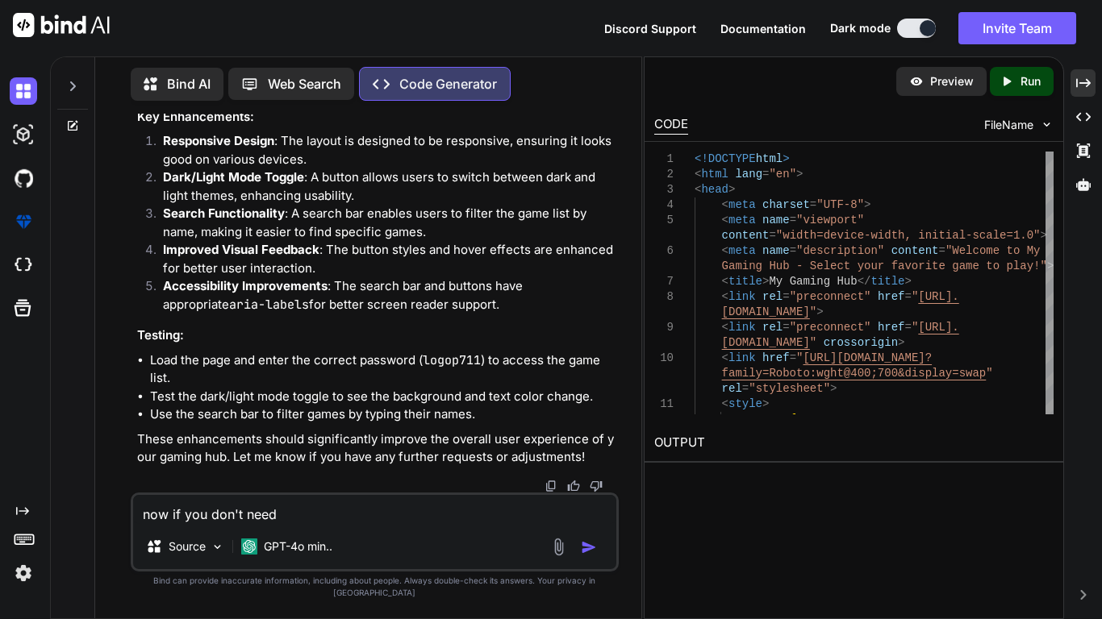
click at [377, 482] on div "Source GPT-4o min.." at bounding box center [375, 550] width 484 height 39
click at [372, 482] on textarea "now if you don't need" at bounding box center [375, 509] width 484 height 29
drag, startPoint x: 372, startPoint y: 531, endPoint x: 1, endPoint y: 506, distance: 371.8
click at [1, 482] on div "Created with Pixso. Bind AI Web Search Created with Pixso. Code Generator You C…" at bounding box center [551, 337] width 1102 height 563
